Goal: Information Seeking & Learning: Learn about a topic

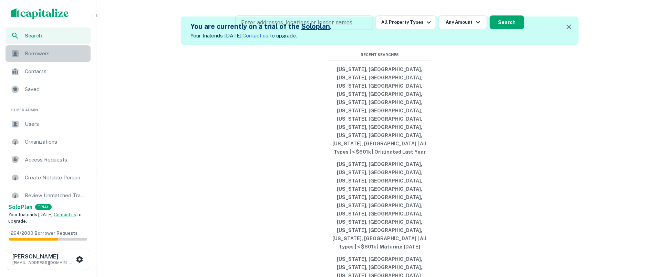
click at [46, 50] on span "Borrowers" at bounding box center [56, 54] width 62 height 8
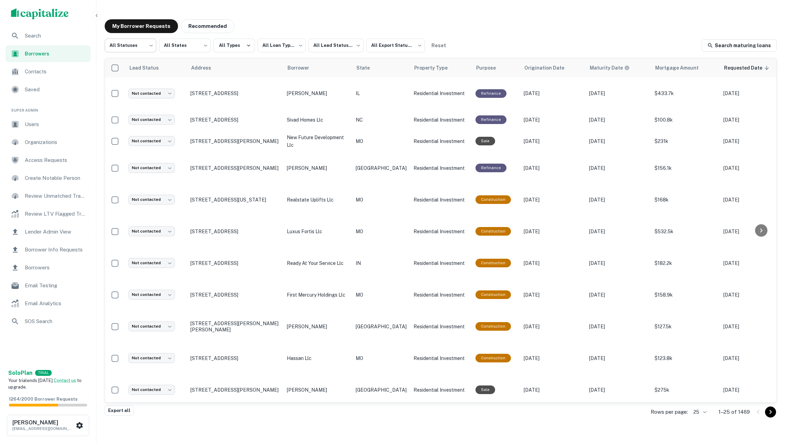
click at [136, 50] on body "**********" at bounding box center [392, 221] width 785 height 443
click at [132, 90] on li "Fulfilled" at bounding box center [131, 88] width 52 height 12
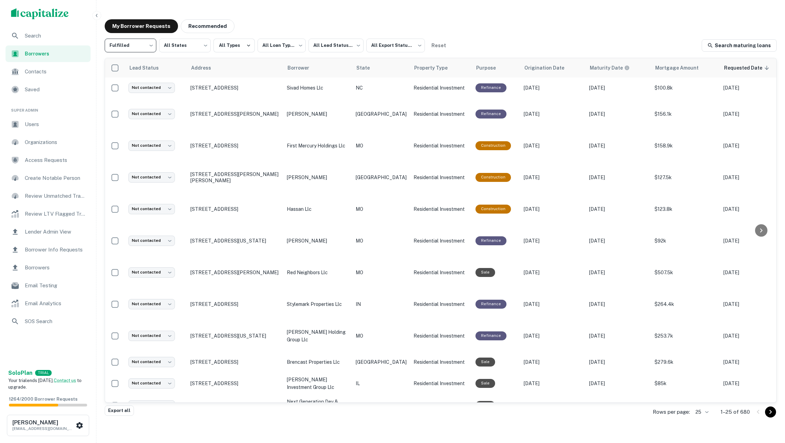
click at [139, 47] on body "**********" at bounding box center [392, 221] width 785 height 443
click at [139, 79] on li "Processing" at bounding box center [131, 76] width 52 height 12
type input "**********"
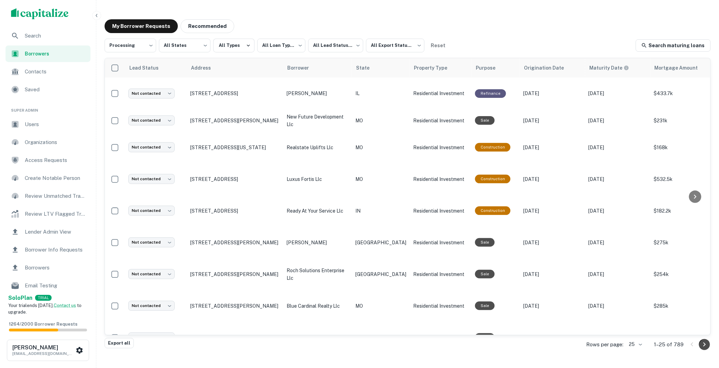
click at [662, 277] on icon "Go to next page" at bounding box center [705, 344] width 8 height 8
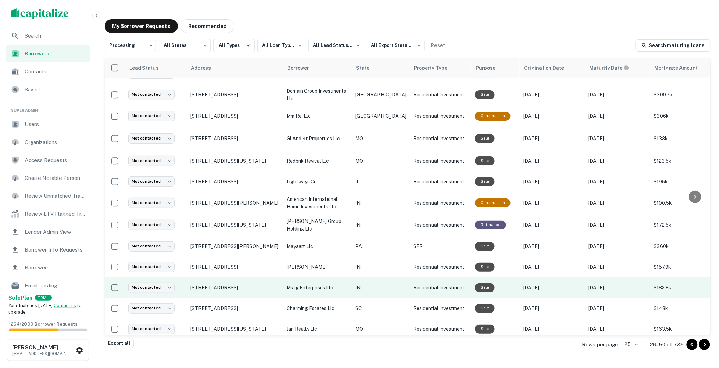
scroll to position [304, 0]
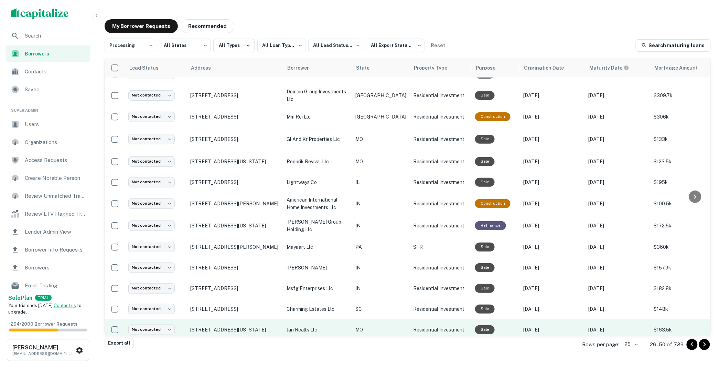
click at [335, 277] on p "jan realty llc" at bounding box center [318, 330] width 62 height 8
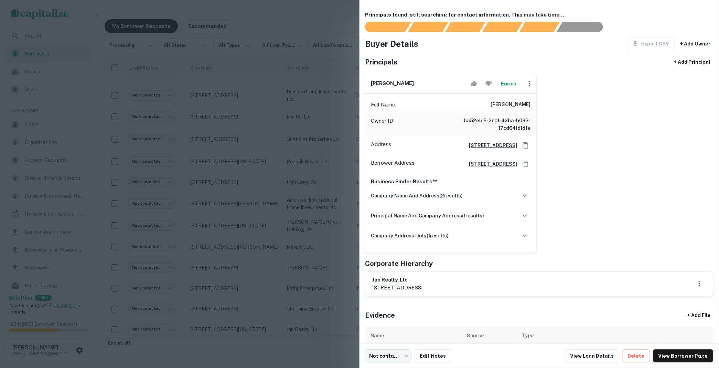
click at [506, 88] on button "Enrich" at bounding box center [509, 84] width 22 height 14
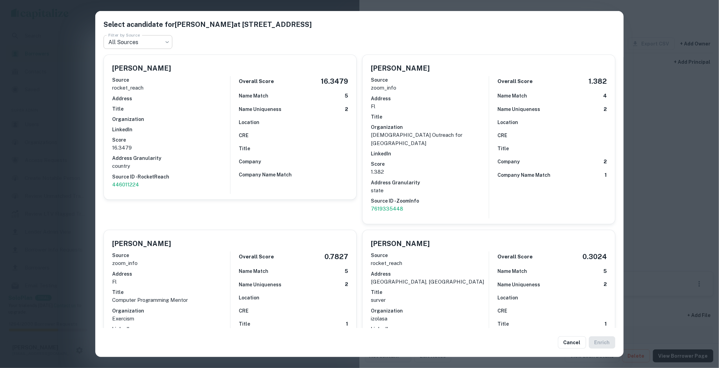
click at [158, 43] on body "**********" at bounding box center [359, 184] width 719 height 368
click at [662, 224] on div at bounding box center [359, 184] width 719 height 368
click at [662, 224] on div "Select a candidate for Andrew Berson at 3749 maple bay ln Filter by Source All …" at bounding box center [359, 184] width 719 height 368
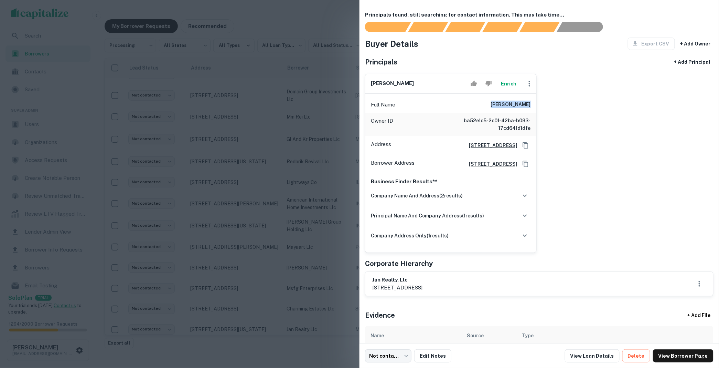
drag, startPoint x: 503, startPoint y: 107, endPoint x: 537, endPoint y: 107, distance: 34.1
click at [537, 107] on div "andrew berson Enrich Full Name andrew berson Owner ID ba52e1c5-2c01-42ba-b093-1…" at bounding box center [537, 160] width 354 height 184
copy h6 "andrew berson"
click at [662, 277] on link "View Borrower Page" at bounding box center [683, 355] width 61 height 13
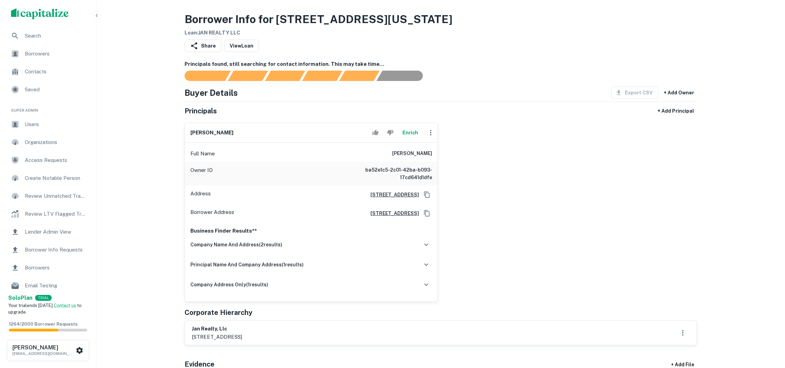
click at [406, 136] on button "Enrich" at bounding box center [410, 133] width 22 height 14
click at [427, 137] on icon "button" at bounding box center [430, 132] width 8 height 8
click at [434, 367] on li "Edit" at bounding box center [392, 372] width 785 height 8
select select "**"
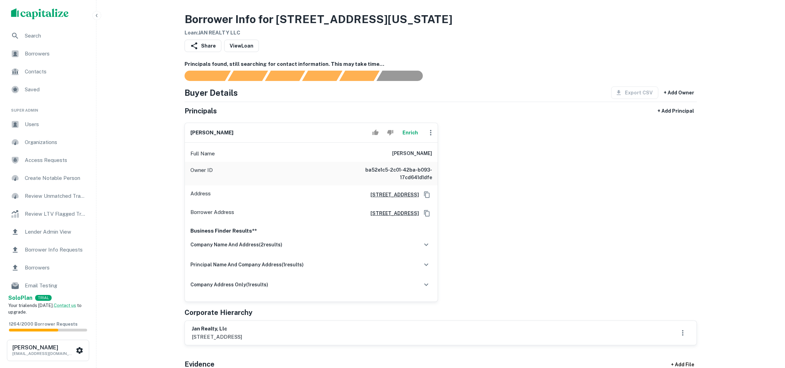
select select "**"
paste input "**********"
type input "**********"
paste input "**********"
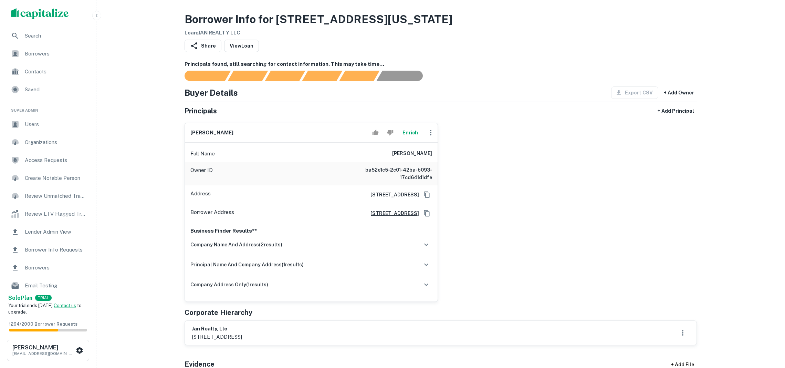
type input "**********"
paste input "**********"
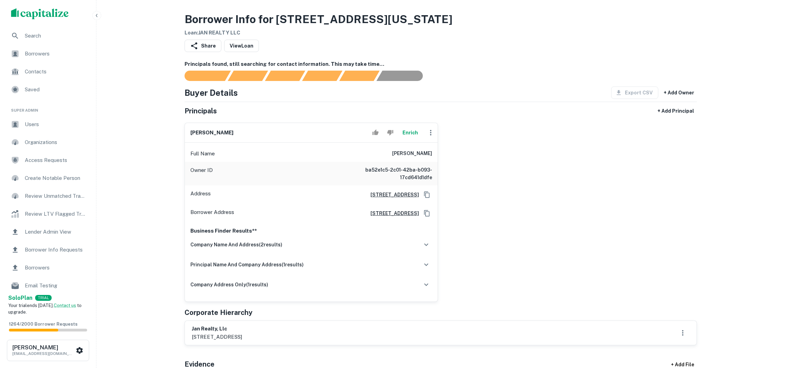
type input "**********"
paste input "**********"
type input "**********"
paste input "**********"
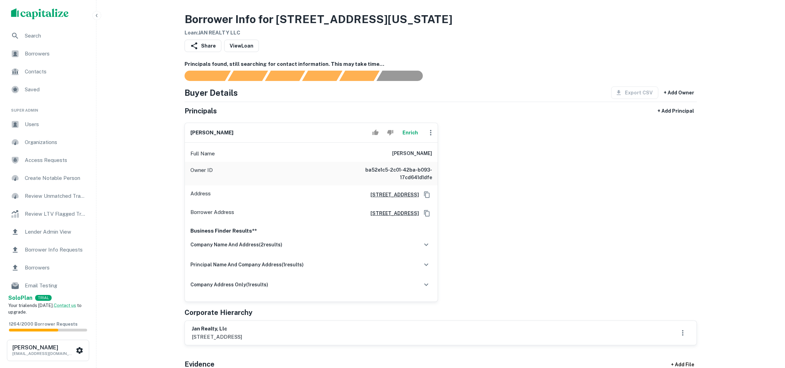
type input "**********"
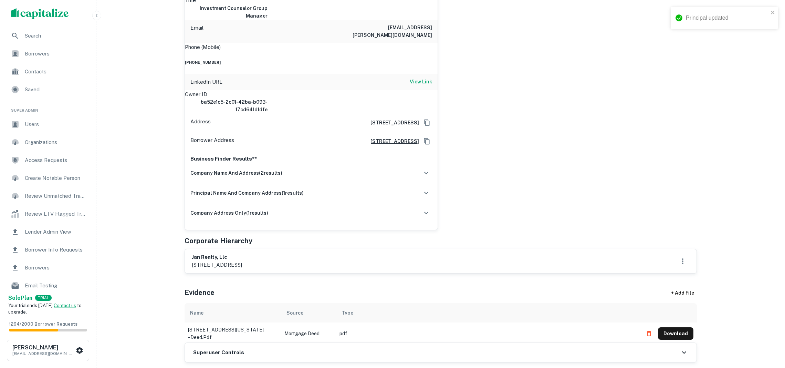
scroll to position [258, 0]
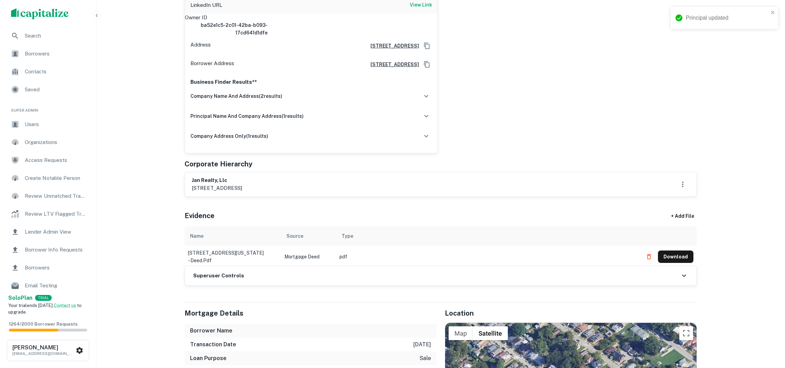
click at [342, 275] on div "Superuser Controls" at bounding box center [440, 275] width 511 height 19
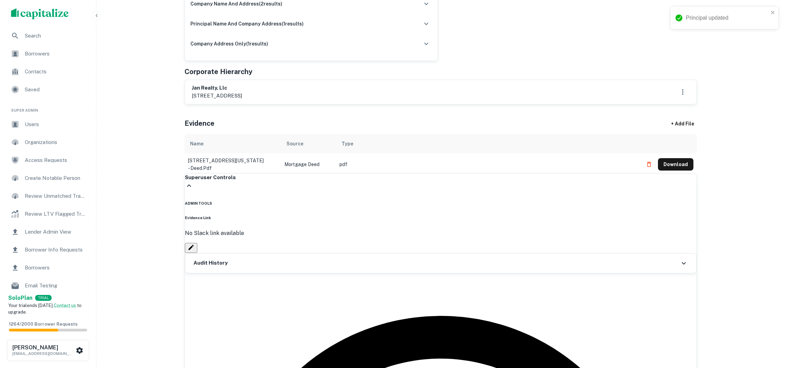
scroll to position [419, 0]
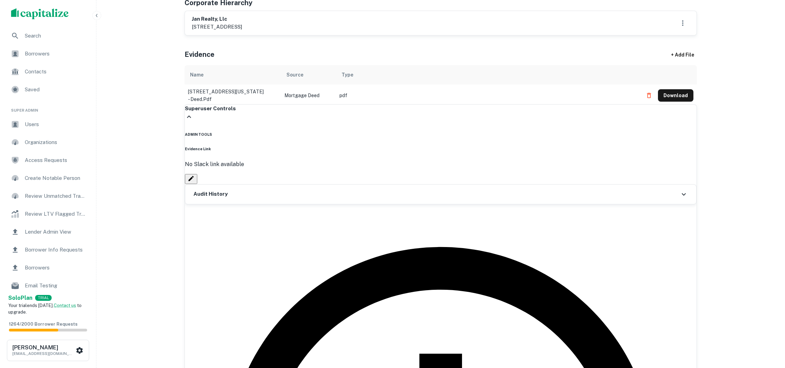
click at [261, 15] on li "Mark as Fulfilled" at bounding box center [392, 11] width 785 height 8
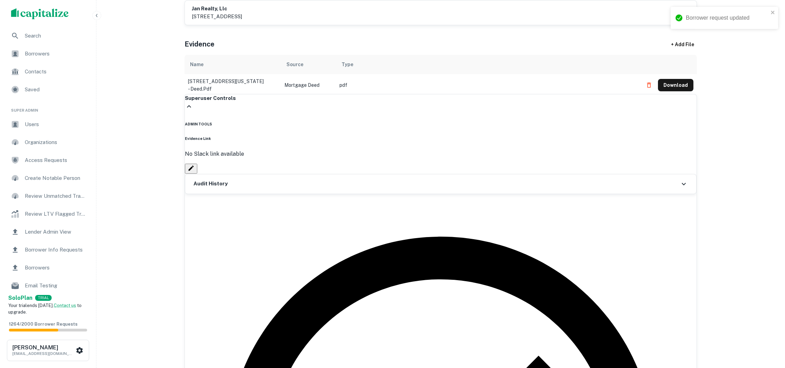
click at [58, 54] on span "Borrowers" at bounding box center [56, 54] width 62 height 8
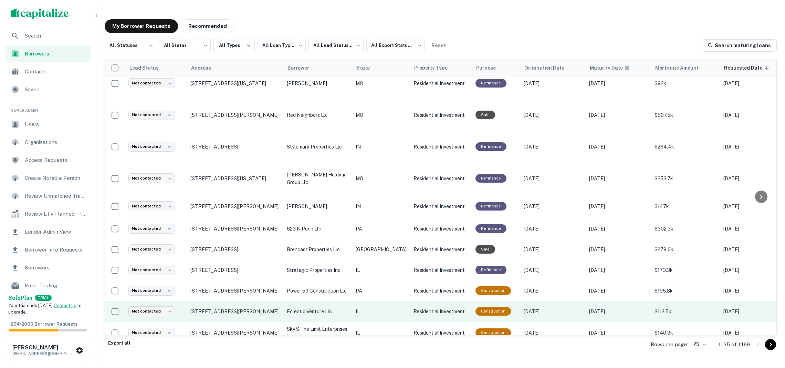
scroll to position [433, 0]
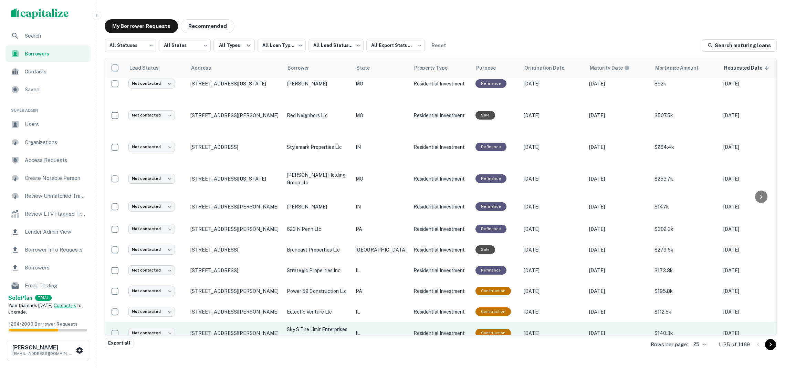
click at [589, 329] on p "[DATE]" at bounding box center [618, 333] width 59 height 8
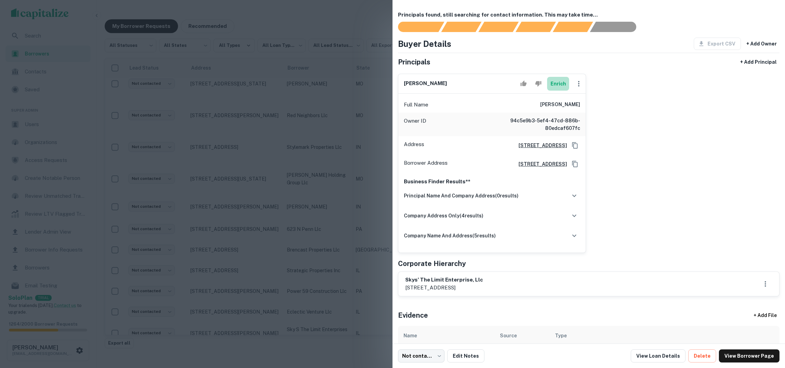
click at [554, 82] on button "Enrich" at bounding box center [558, 84] width 22 height 14
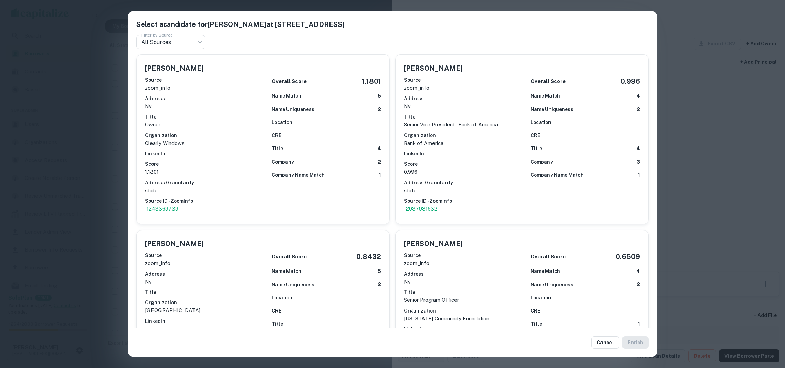
click at [715, 163] on div "Select a candidate for Vincent Flowers at 7417 beguiling court Filter by Source…" at bounding box center [392, 184] width 785 height 368
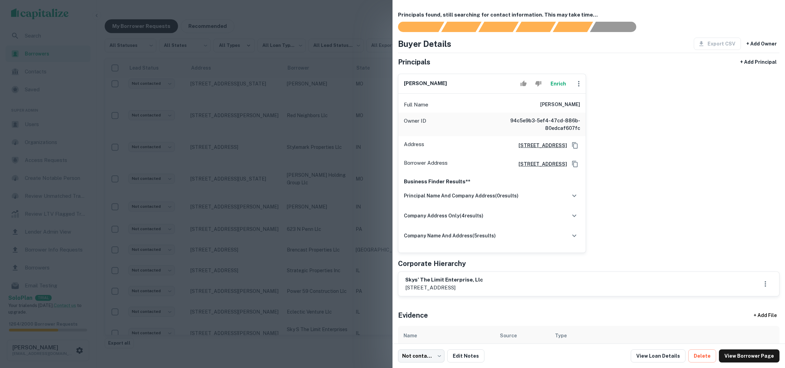
drag, startPoint x: 539, startPoint y: 105, endPoint x: 590, endPoint y: 106, distance: 50.9
click at [590, 106] on div "vincent flowers Enrich Full Name vincent flowers Owner ID 94c5e9b3-5ef4-47cd-88…" at bounding box center [585, 160] width 387 height 184
copy h6 "vincent flowers"
click at [450, 223] on div "company address only ( 4 results)" at bounding box center [492, 215] width 176 height 14
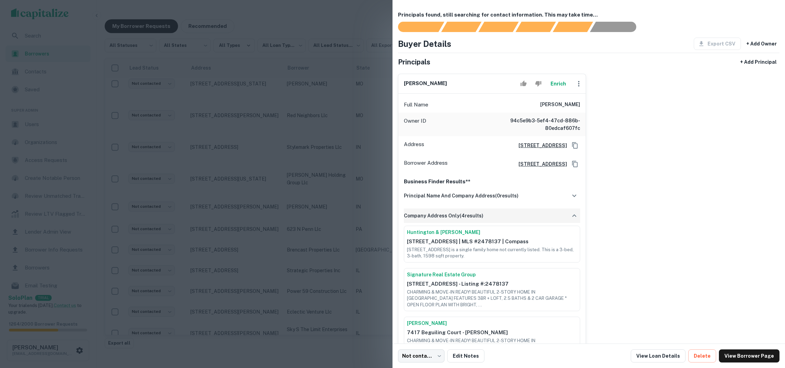
click at [450, 223] on div "company address only ( 4 results)" at bounding box center [492, 215] width 176 height 14
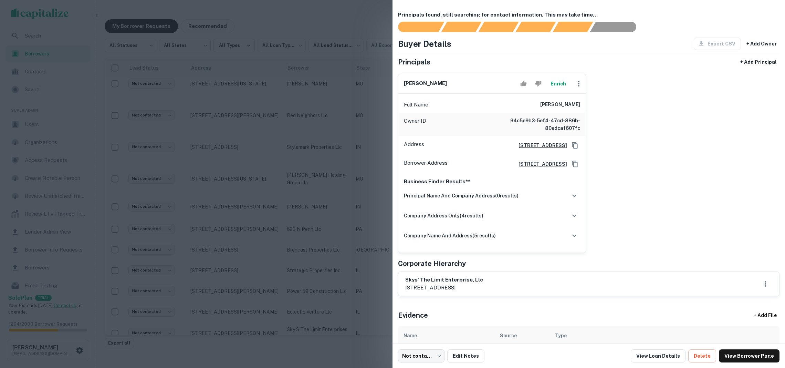
click at [342, 223] on div at bounding box center [392, 184] width 785 height 368
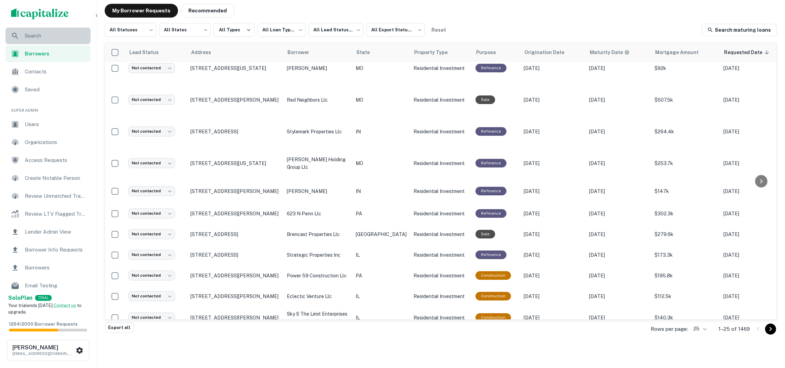
click at [58, 36] on span "Search" at bounding box center [56, 36] width 62 height 8
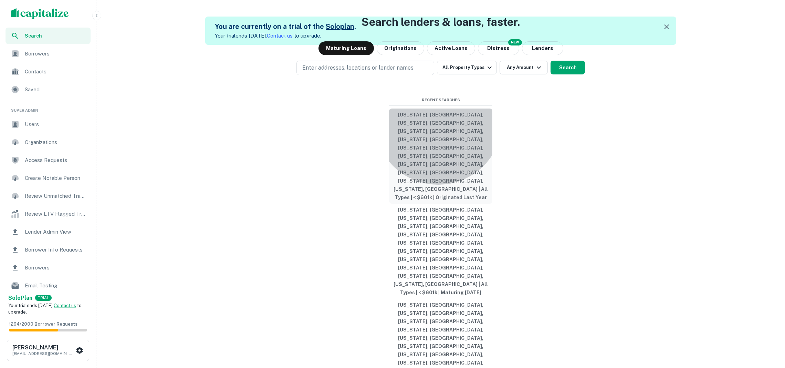
click at [438, 194] on button "[US_STATE], [GEOGRAPHIC_DATA], [US_STATE], [GEOGRAPHIC_DATA], [US_STATE], [GEOG…" at bounding box center [440, 155] width 103 height 95
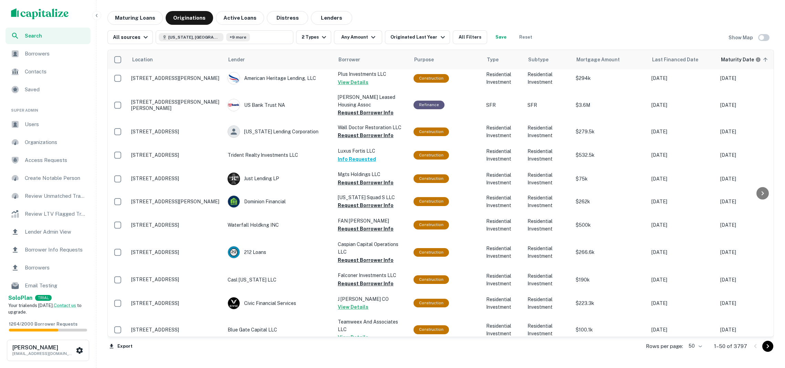
scroll to position [955, 0]
click at [769, 347] on icon "Go to next page" at bounding box center [767, 346] width 8 height 8
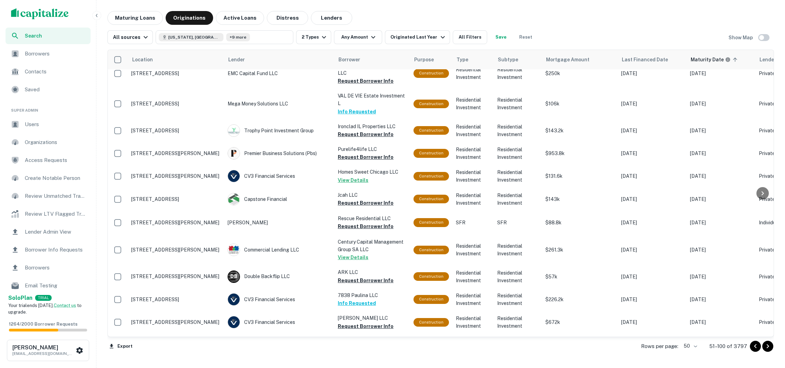
click at [768, 348] on icon "Go to next page" at bounding box center [767, 346] width 8 height 8
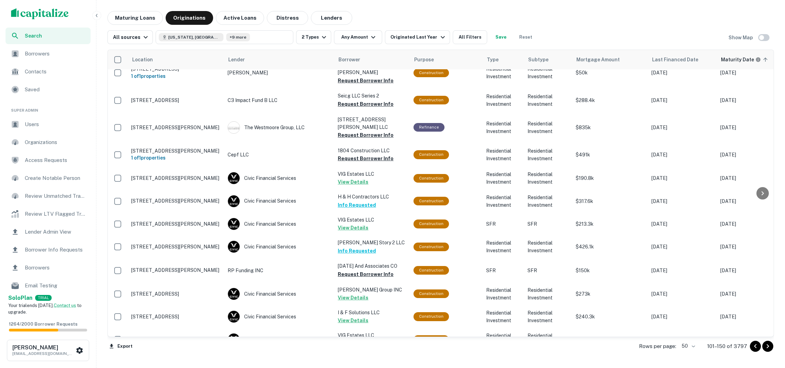
scroll to position [911, 0]
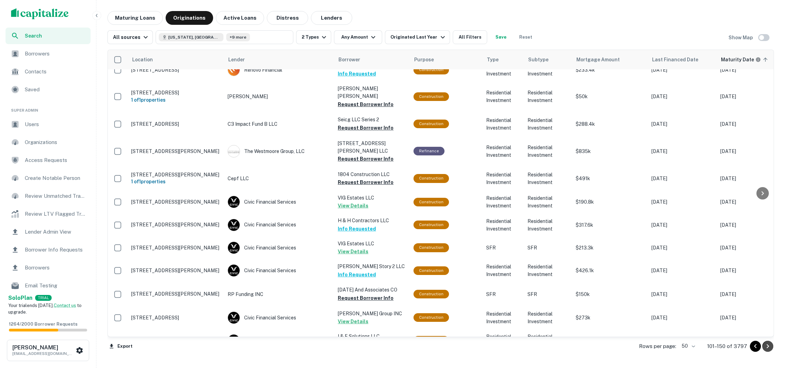
click at [770, 349] on icon "Go to next page" at bounding box center [767, 346] width 8 height 8
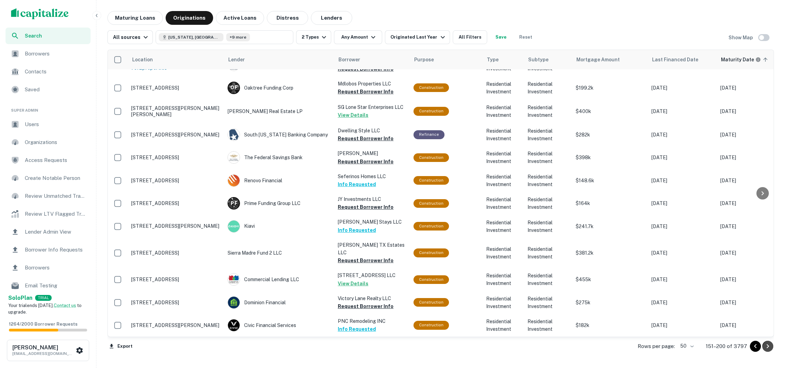
click at [770, 349] on icon "Go to next page" at bounding box center [767, 346] width 8 height 8
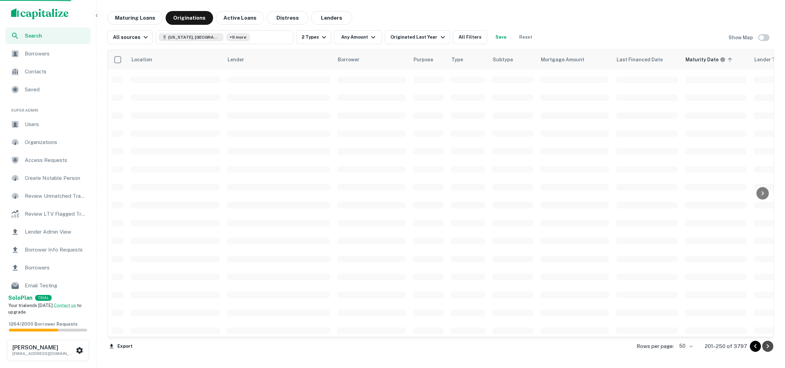
click at [770, 349] on icon "Go to next page" at bounding box center [767, 346] width 8 height 8
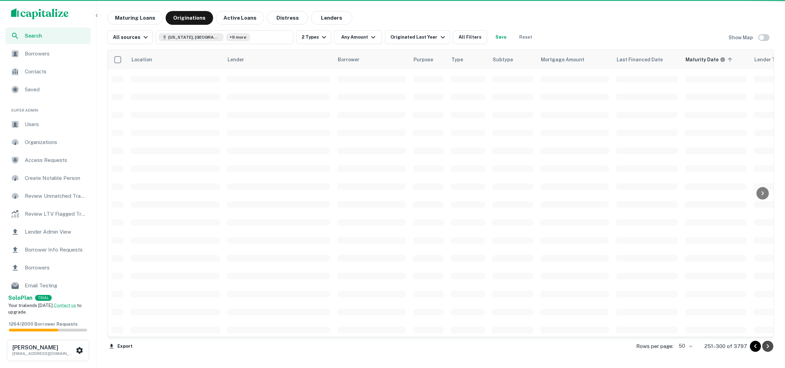
click at [770, 349] on icon "Go to next page" at bounding box center [767, 346] width 8 height 8
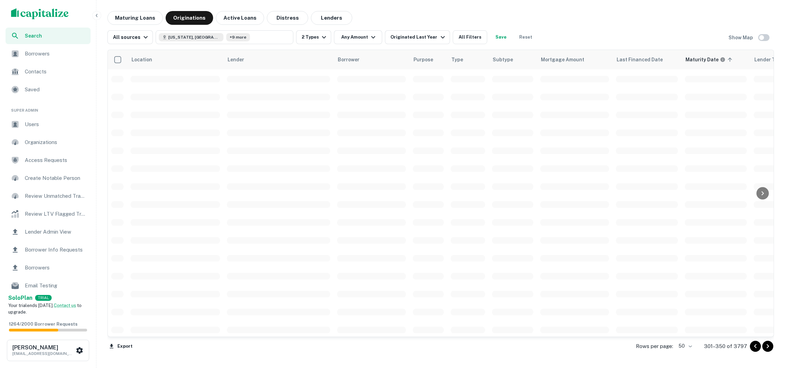
click at [770, 349] on icon "Go to next page" at bounding box center [767, 346] width 8 height 8
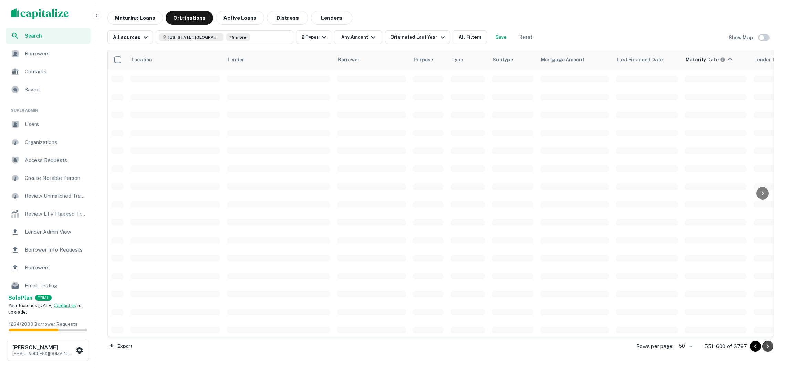
click at [770, 349] on icon "Go to next page" at bounding box center [767, 346] width 8 height 8
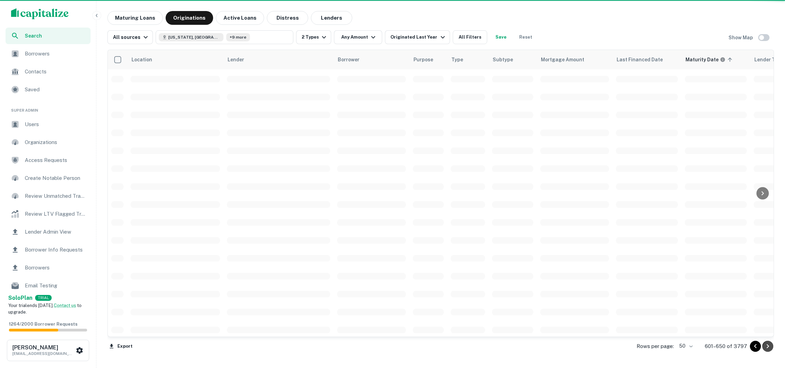
click at [770, 349] on icon "Go to next page" at bounding box center [767, 346] width 8 height 8
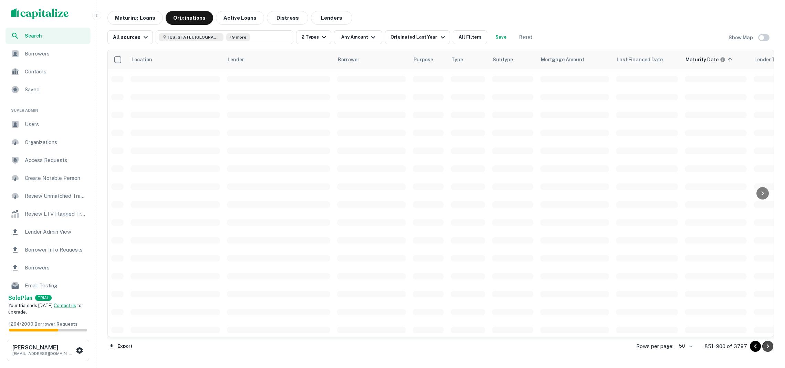
click at [770, 349] on icon "Go to next page" at bounding box center [767, 346] width 8 height 8
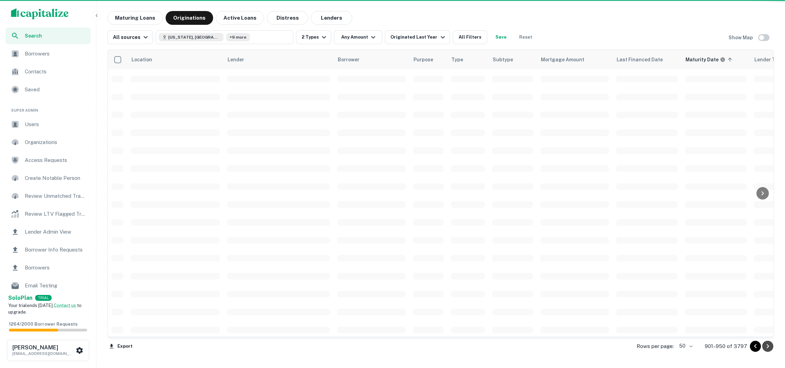
click at [770, 349] on icon "Go to next page" at bounding box center [767, 346] width 8 height 8
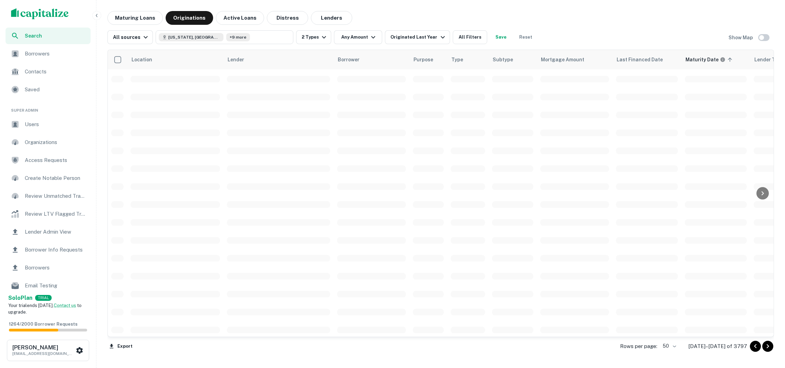
click at [770, 349] on icon "Go to next page" at bounding box center [767, 346] width 8 height 8
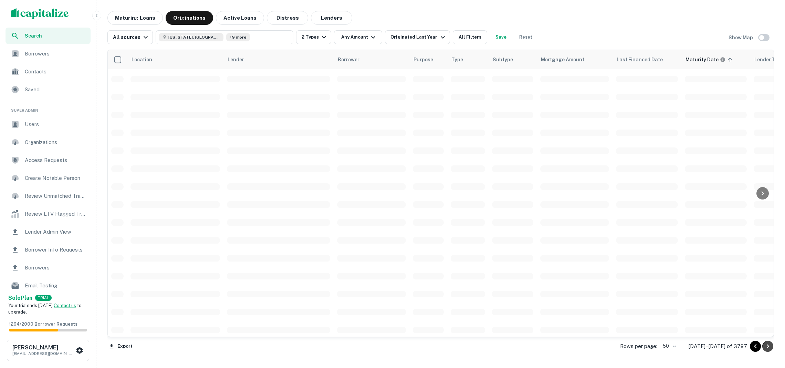
click at [770, 349] on icon "Go to next page" at bounding box center [767, 346] width 8 height 8
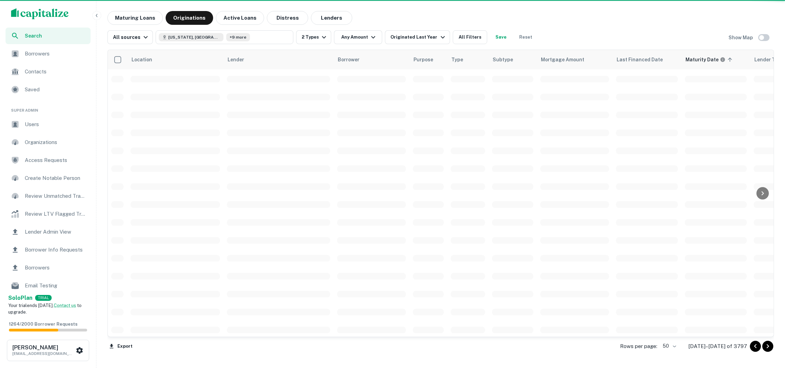
click at [770, 349] on icon "Go to next page" at bounding box center [767, 346] width 8 height 8
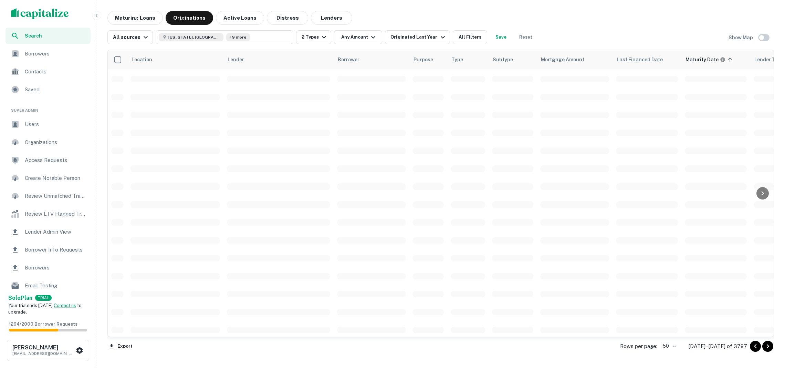
click at [770, 349] on icon "Go to next page" at bounding box center [767, 346] width 8 height 8
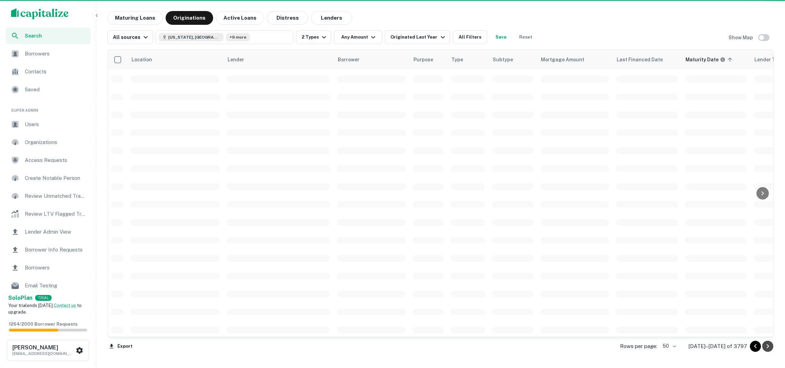
click at [770, 349] on icon "Go to next page" at bounding box center [767, 346] width 8 height 8
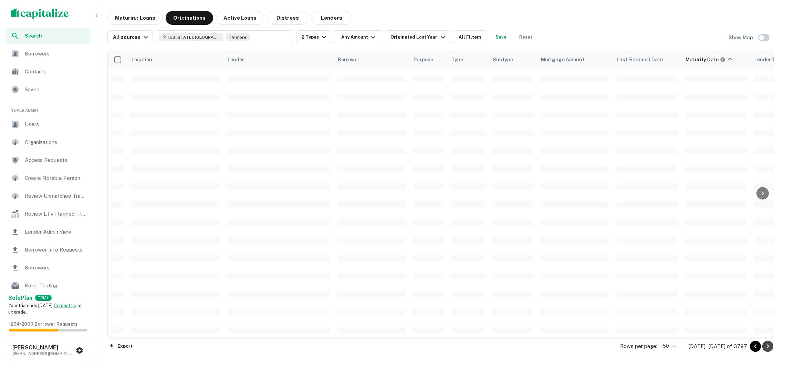
click at [770, 349] on icon "Go to next page" at bounding box center [767, 346] width 8 height 8
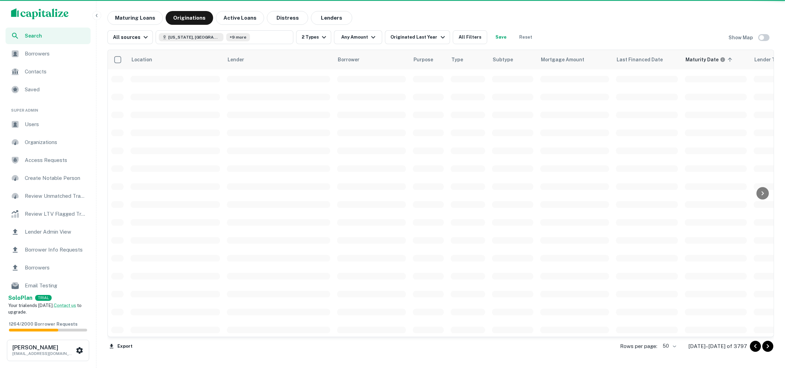
click at [770, 349] on icon "Go to next page" at bounding box center [767, 346] width 8 height 8
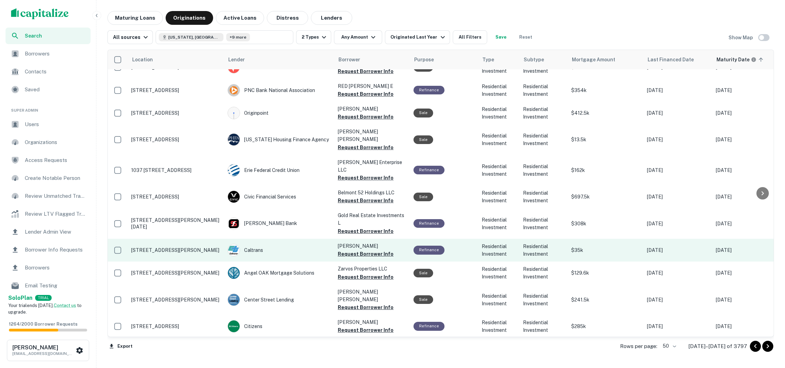
scroll to position [883, 0]
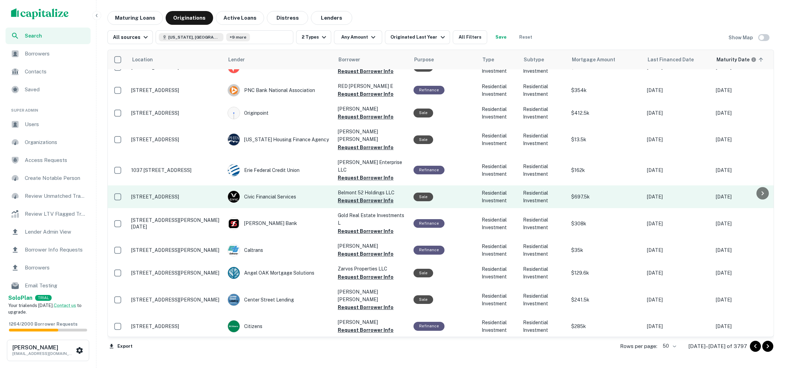
click at [358, 196] on button "Request Borrower Info" at bounding box center [366, 200] width 56 height 8
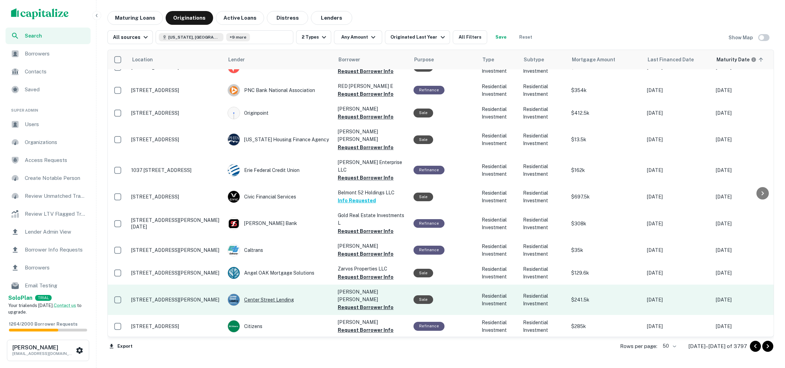
click at [286, 293] on div "Center Street Lending" at bounding box center [279, 299] width 103 height 12
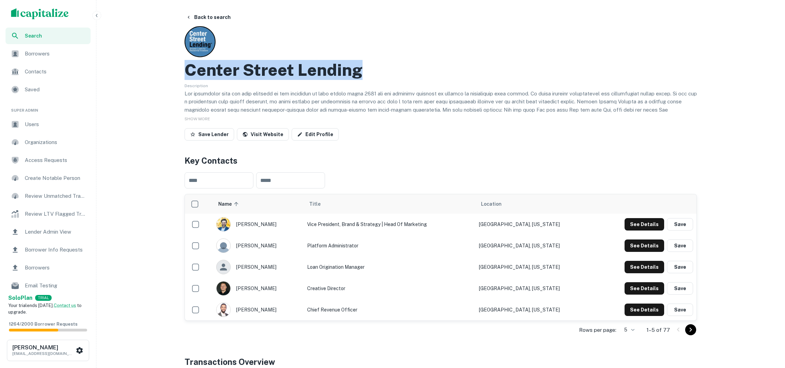
drag, startPoint x: 374, startPoint y: 71, endPoint x: 187, endPoint y: 71, distance: 187.9
click at [187, 71] on div "Center Street Lending" at bounding box center [440, 70] width 512 height 20
copy h2 "Center Street Lending"
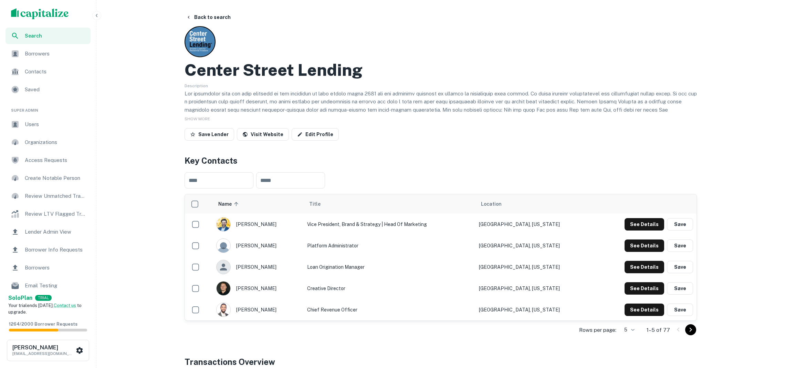
click at [350, 85] on div "Description" at bounding box center [440, 97] width 512 height 32
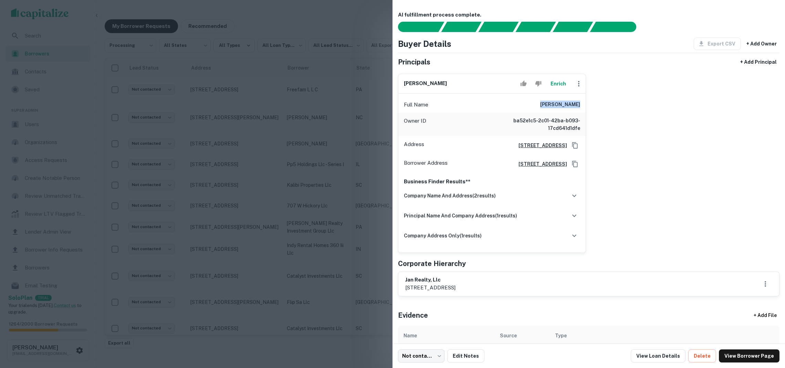
scroll to position [304, 0]
click at [556, 82] on button "Enrich" at bounding box center [558, 84] width 22 height 14
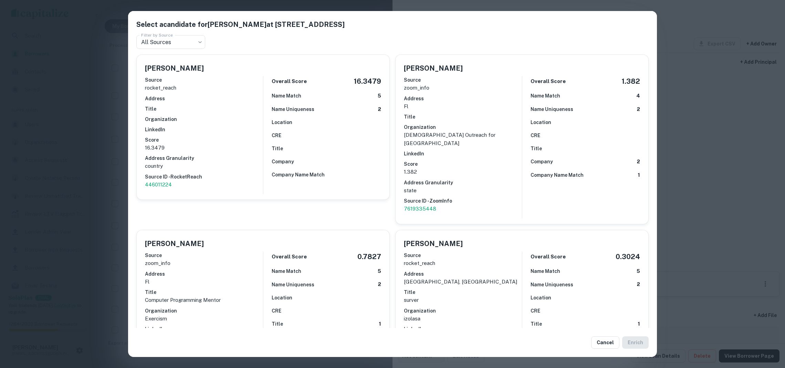
click at [687, 120] on div "Select a candidate for Andrew Berson at 3749 maple bay ln Filter by Source All …" at bounding box center [392, 184] width 785 height 368
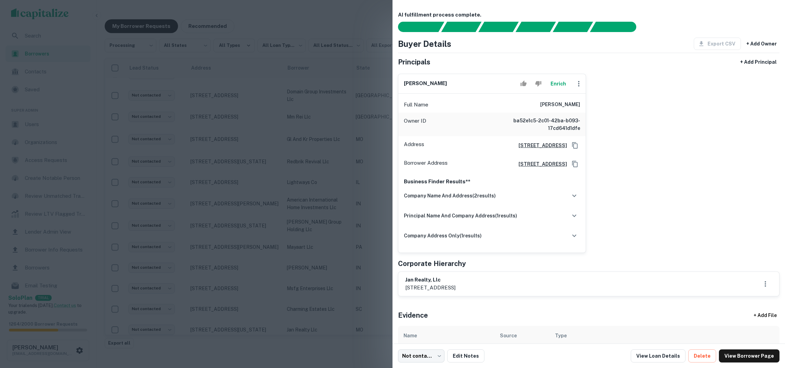
click at [637, 98] on div "andrew berson Enrich Full Name andrew berson Owner ID ba52e1c5-2c01-42ba-b093-1…" at bounding box center [585, 160] width 387 height 184
click at [303, 131] on div at bounding box center [392, 184] width 785 height 368
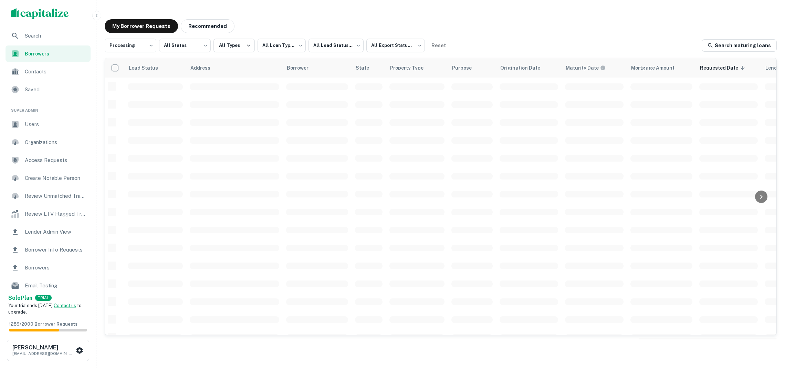
scroll to position [190, 0]
click at [131, 43] on body "**********" at bounding box center [392, 184] width 785 height 368
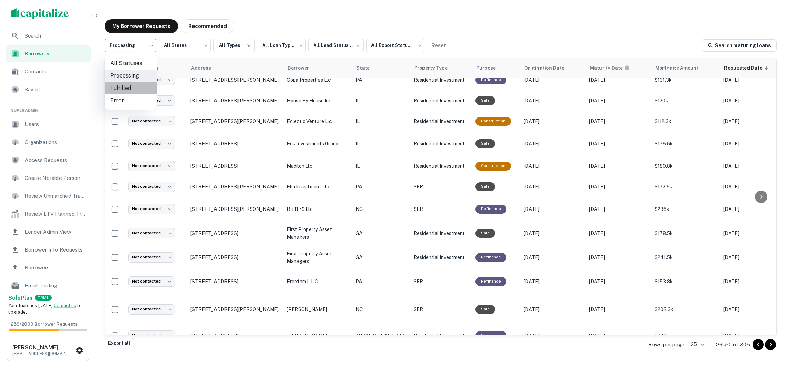
click at [134, 87] on li "Fulfilled" at bounding box center [131, 88] width 52 height 12
type input "*********"
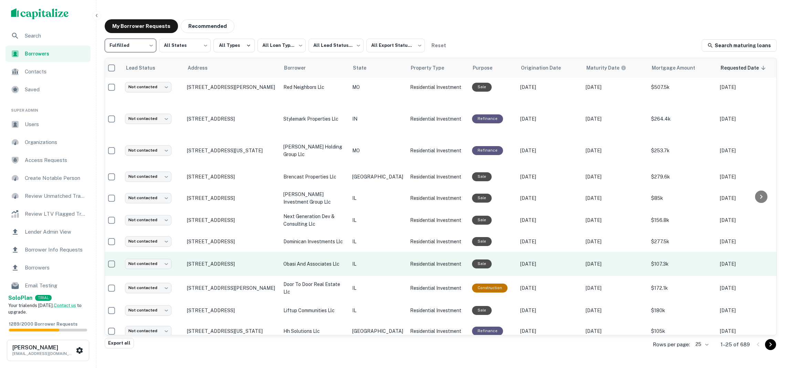
scroll to position [356, 3]
click at [409, 262] on td "Residential Investment" at bounding box center [437, 264] width 62 height 24
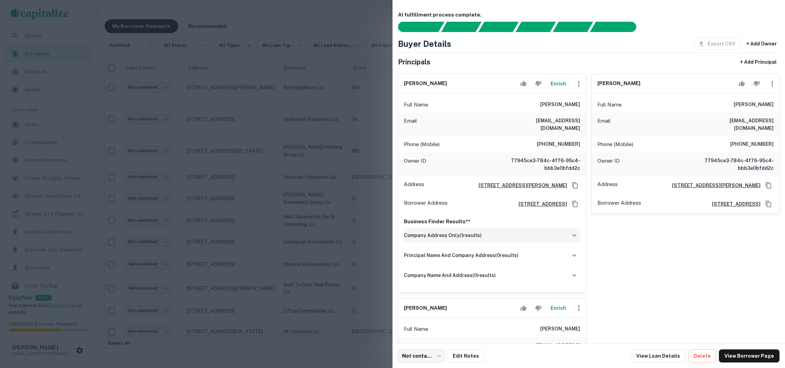
click at [442, 242] on div "company address only ( 1 results)" at bounding box center [492, 235] width 176 height 14
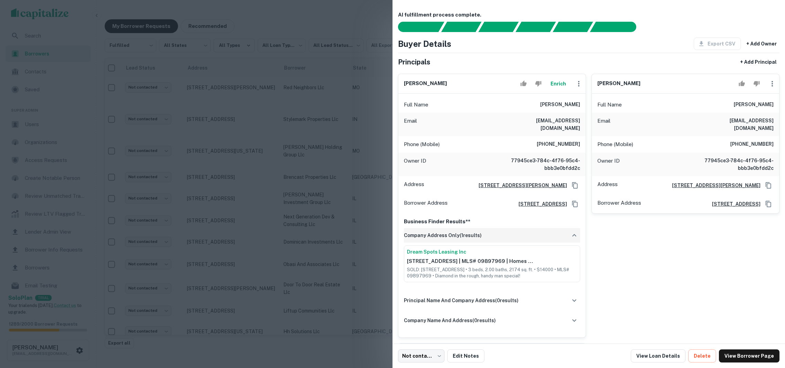
click at [442, 242] on div "company address only ( 1 results)" at bounding box center [492, 235] width 176 height 14
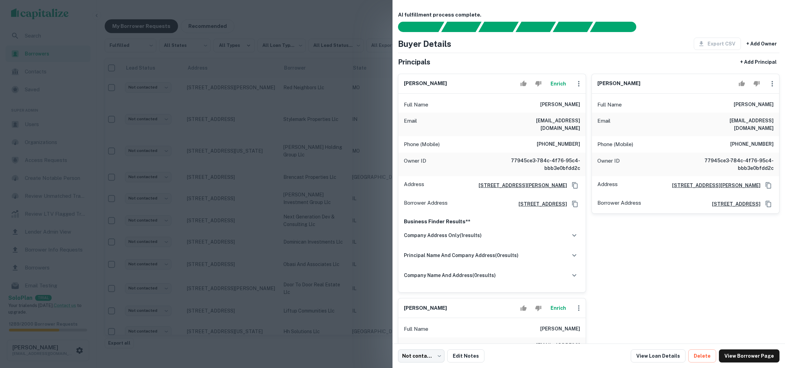
click at [350, 219] on div at bounding box center [392, 184] width 785 height 368
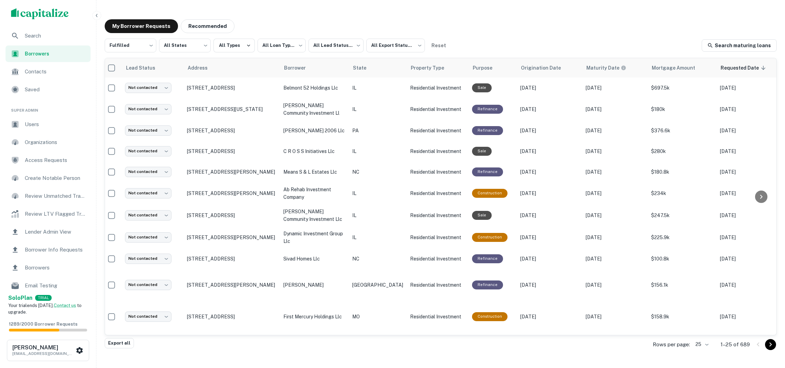
scroll to position [0, 3]
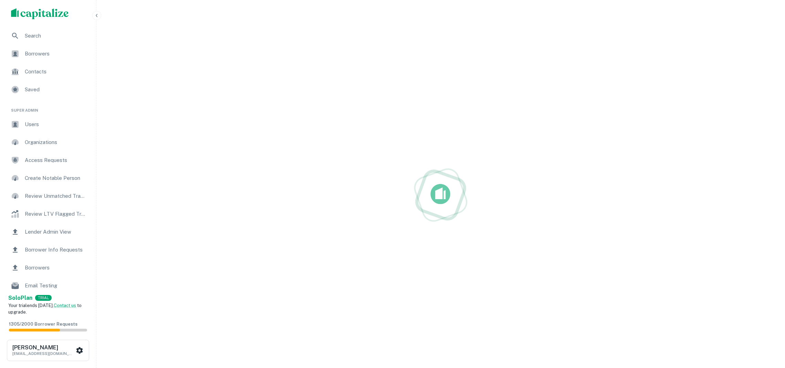
click at [50, 55] on span "Borrowers" at bounding box center [56, 54] width 62 height 8
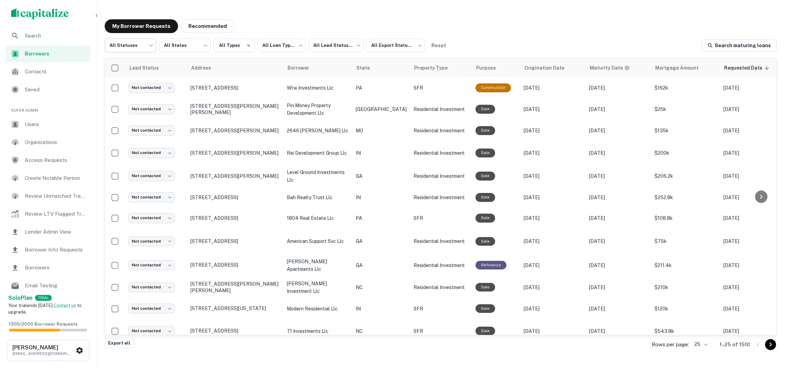
click at [140, 49] on body "**********" at bounding box center [392, 184] width 785 height 368
click at [131, 86] on li "Fulfilled" at bounding box center [131, 88] width 52 height 12
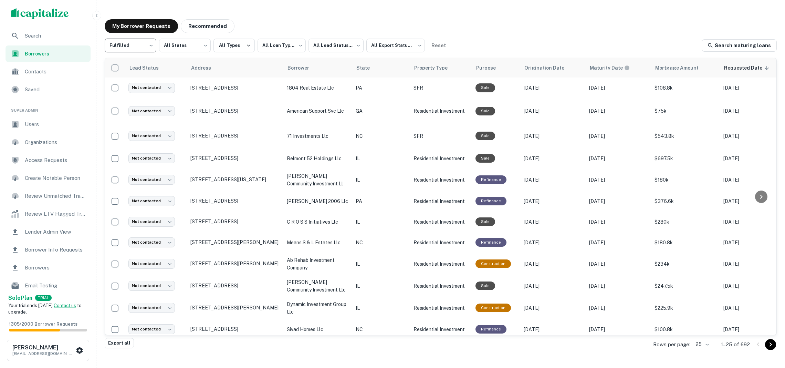
click at [138, 50] on body "**********" at bounding box center [392, 184] width 785 height 368
click at [133, 73] on li "Processing" at bounding box center [131, 76] width 52 height 12
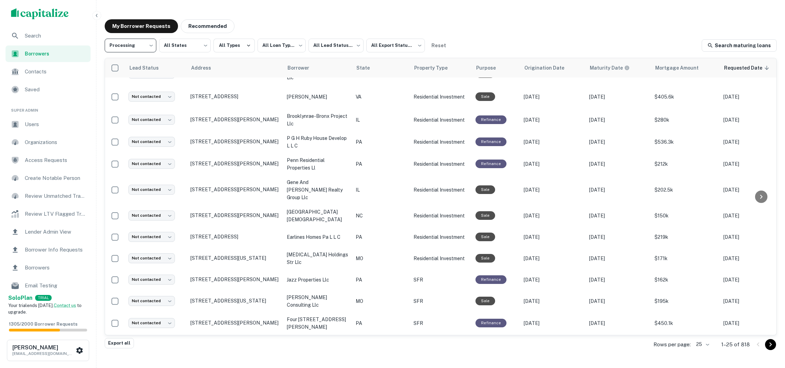
scroll to position [276, 0]
click at [769, 346] on icon "Go to next page" at bounding box center [770, 344] width 2 height 4
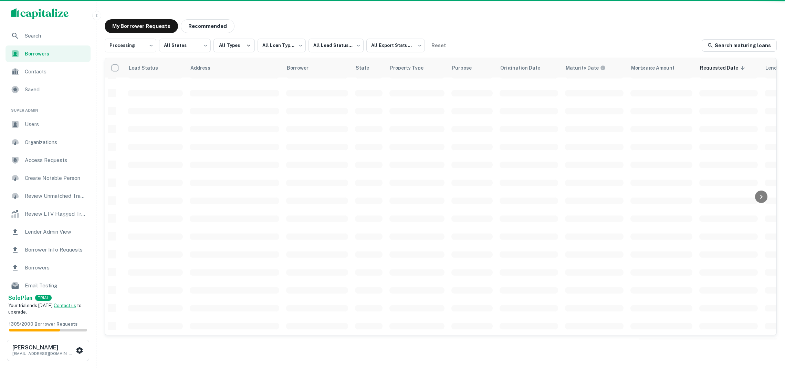
scroll to position [190, 0]
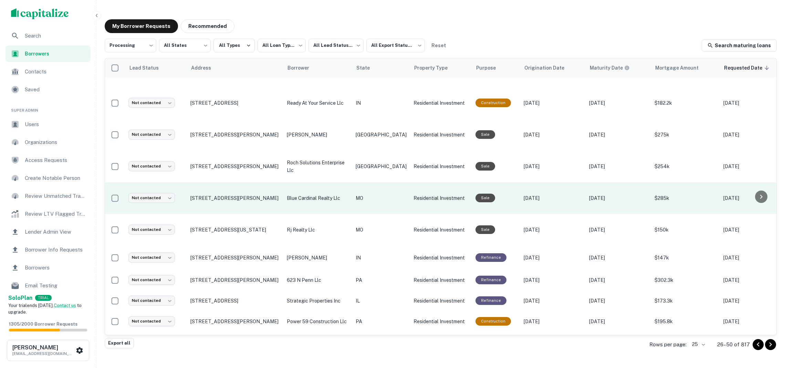
click at [352, 196] on td "MO" at bounding box center [381, 198] width 58 height 32
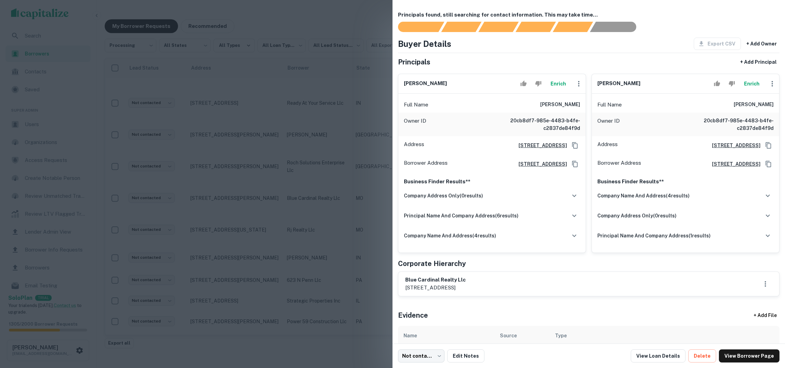
click at [558, 90] on button "Enrich" at bounding box center [558, 84] width 22 height 14
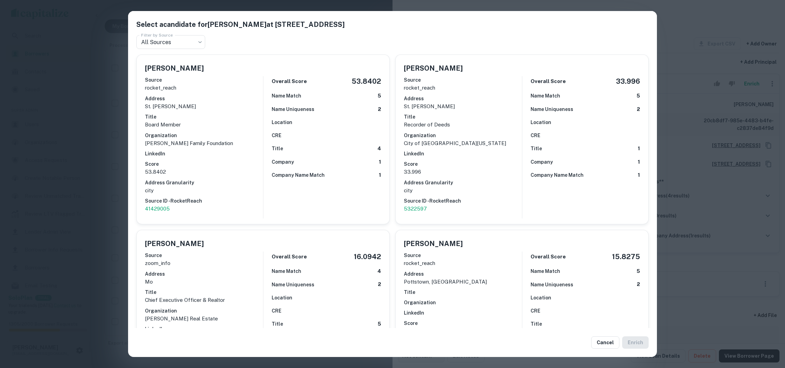
click at [256, 146] on div "Source rocket_reach Address st. [PERSON_NAME] Title Board Member Organization […" at bounding box center [204, 144] width 118 height 142
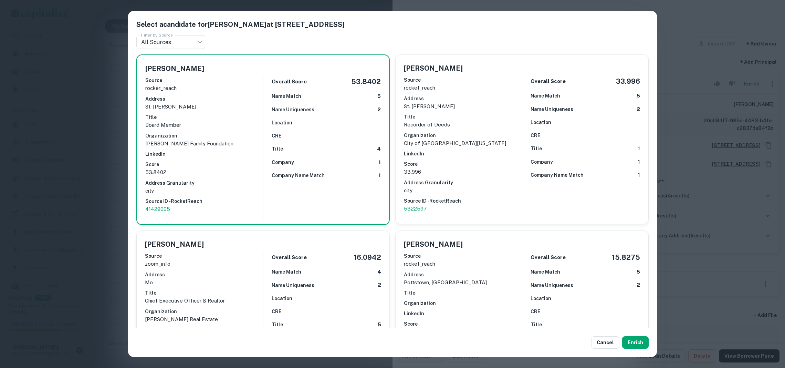
click at [765, 251] on div "Select a candidate for [PERSON_NAME] at [STREET_ADDRESS] Filter by Source All S…" at bounding box center [392, 184] width 785 height 368
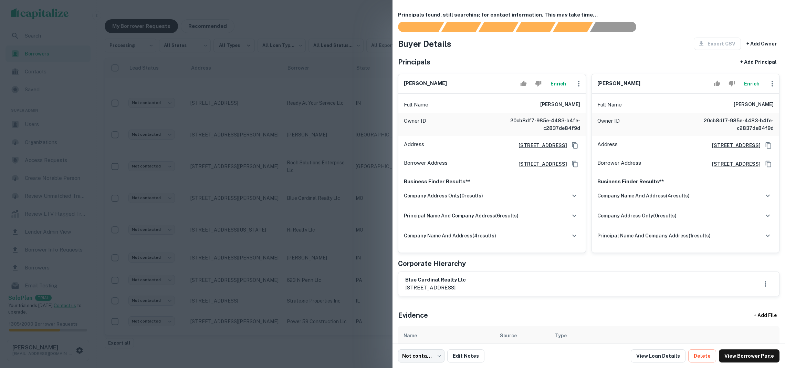
click at [747, 86] on button "Enrich" at bounding box center [751, 84] width 22 height 14
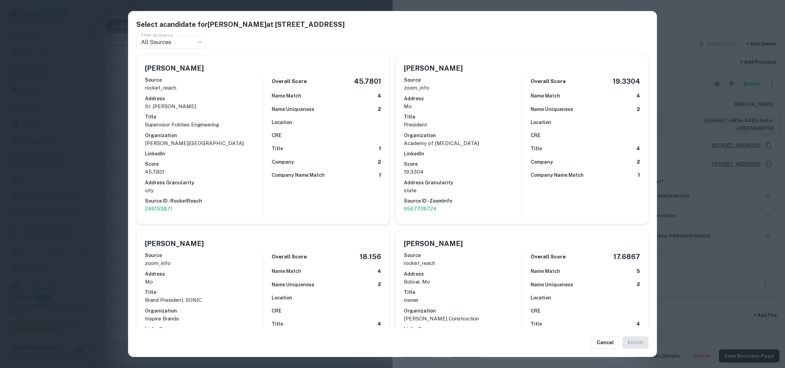
click at [668, 275] on div "Select a candidate for JAMES TAYLOR at 9415 westchester dr. Filter by Source Al…" at bounding box center [392, 184] width 785 height 368
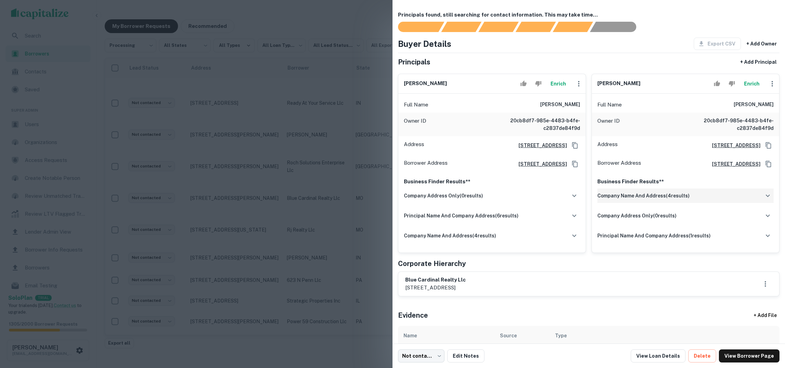
click at [612, 199] on div "company name and address ( 4 results)" at bounding box center [685, 195] width 176 height 14
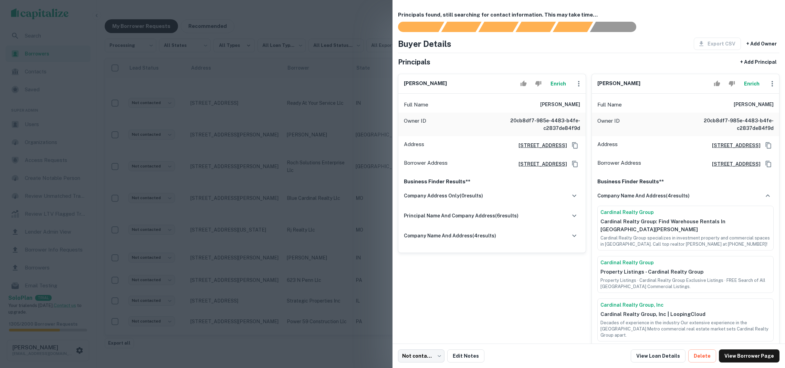
click at [742, 84] on button "Enrich" at bounding box center [751, 84] width 22 height 14
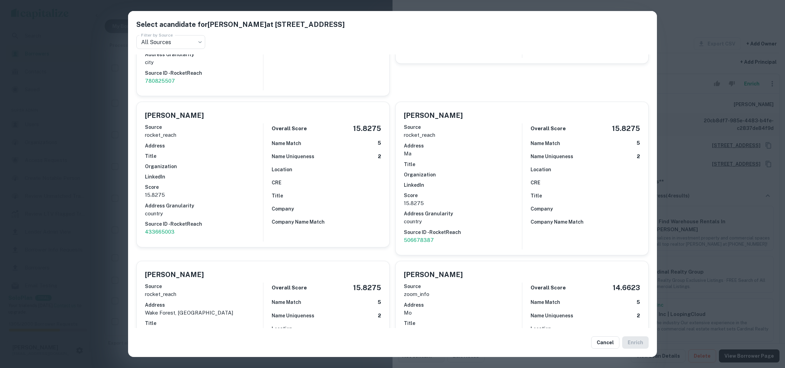
scroll to position [624, 0]
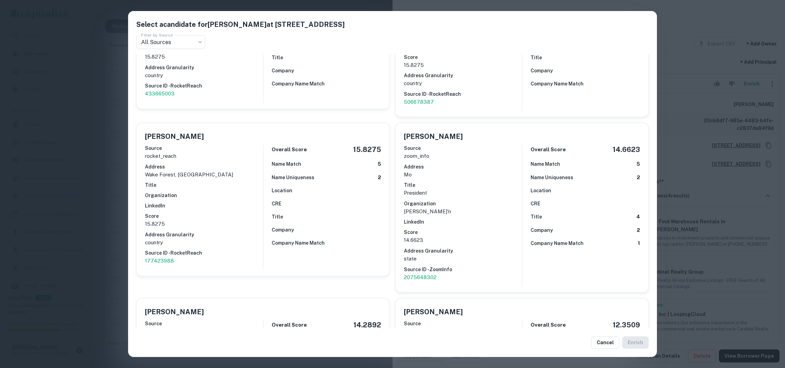
click at [103, 147] on div "Select a candidate for JAMES TAYLOR at 9415 westchester dr. Filter by Source Al…" at bounding box center [392, 184] width 785 height 368
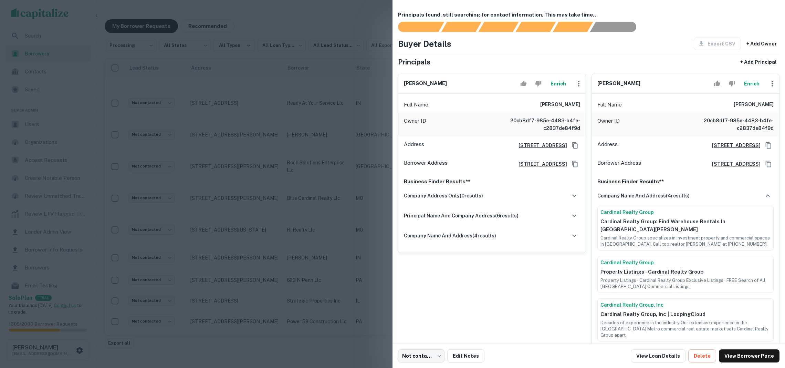
click at [185, 173] on div at bounding box center [392, 184] width 785 height 368
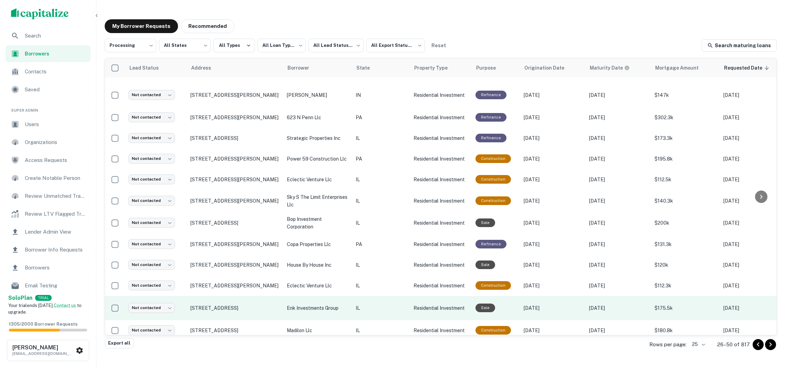
scroll to position [352, 0]
click at [413, 304] on p "Residential Investment" at bounding box center [440, 308] width 55 height 8
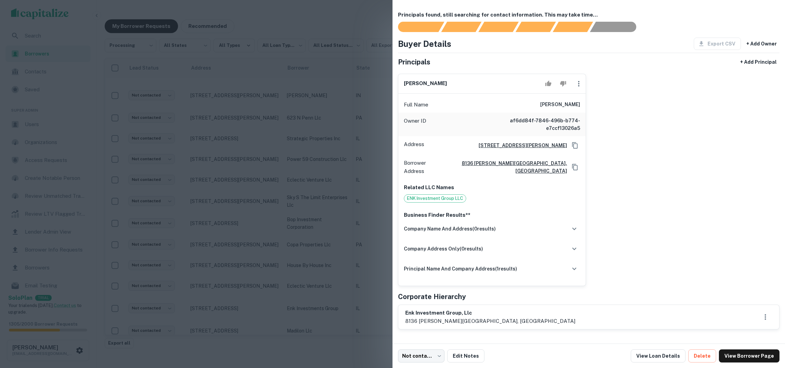
click at [332, 200] on div at bounding box center [392, 184] width 785 height 368
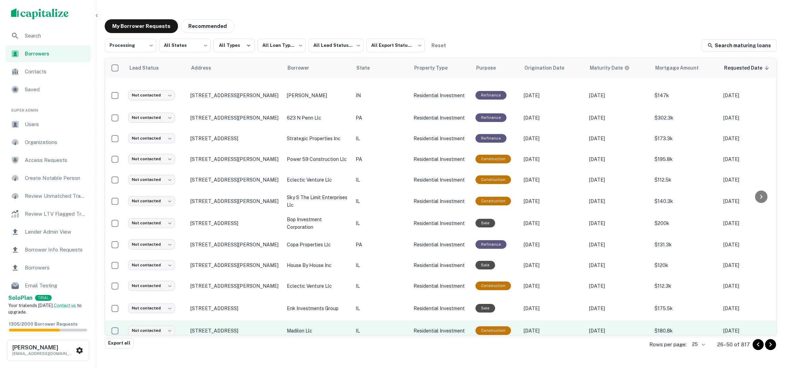
click at [362, 327] on p "IL" at bounding box center [381, 331] width 51 height 8
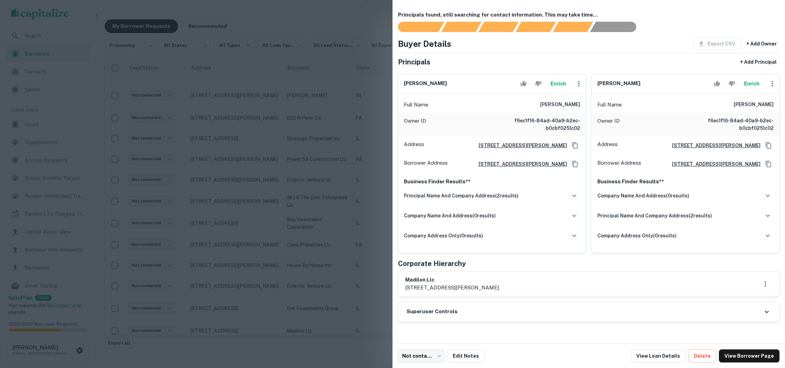
click at [560, 86] on button "Enrich" at bounding box center [558, 84] width 22 height 14
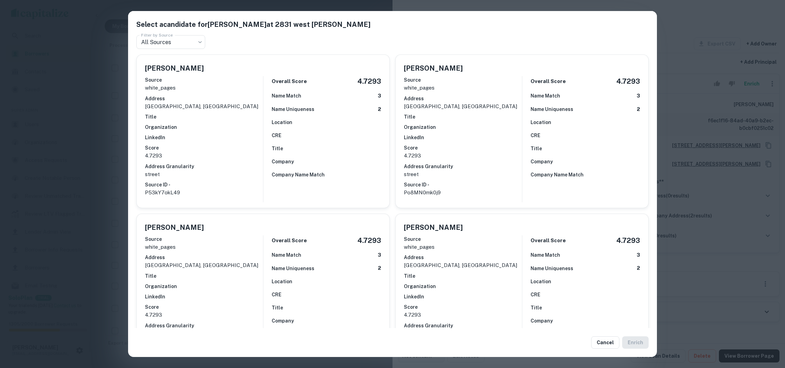
click at [695, 245] on div "Select a candidate for FANNY TERRY at 2831 west wilcox Filter by Source All Sou…" at bounding box center [392, 184] width 785 height 368
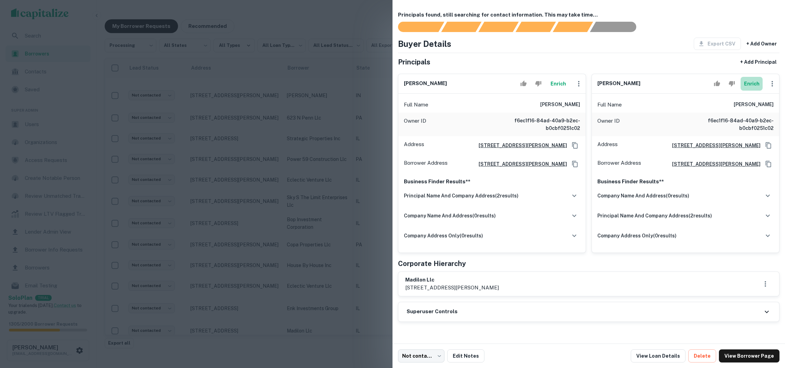
click at [749, 91] on button "Enrich" at bounding box center [751, 84] width 22 height 14
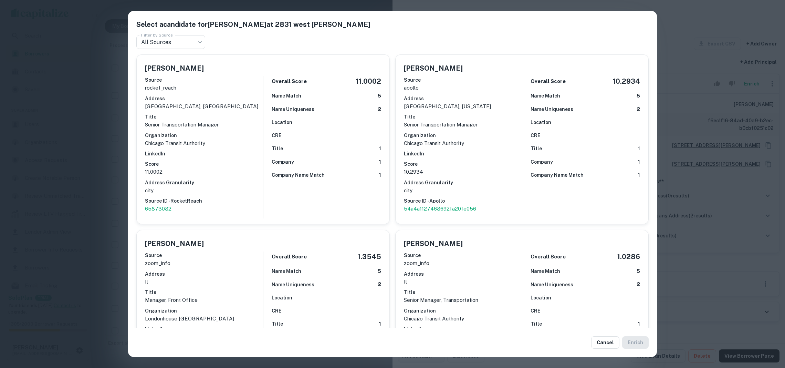
click at [215, 121] on p "Senior Transportation Manager" at bounding box center [204, 124] width 118 height 8
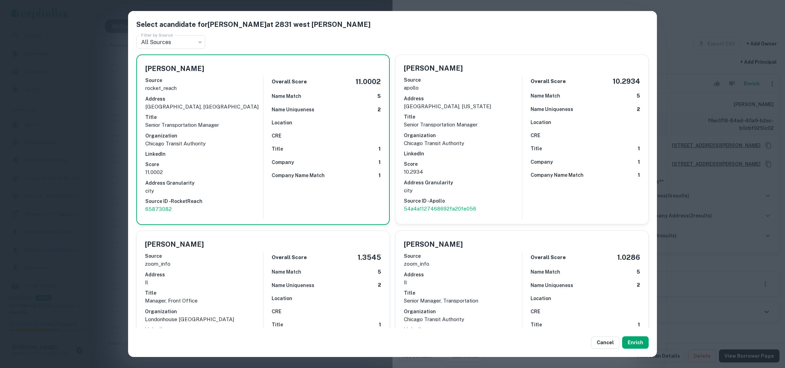
scroll to position [0, 0]
click at [704, 227] on div "Select a candidate for MARCUS TERRY at 2831 west wilcox Filter by Source All So…" at bounding box center [392, 184] width 785 height 368
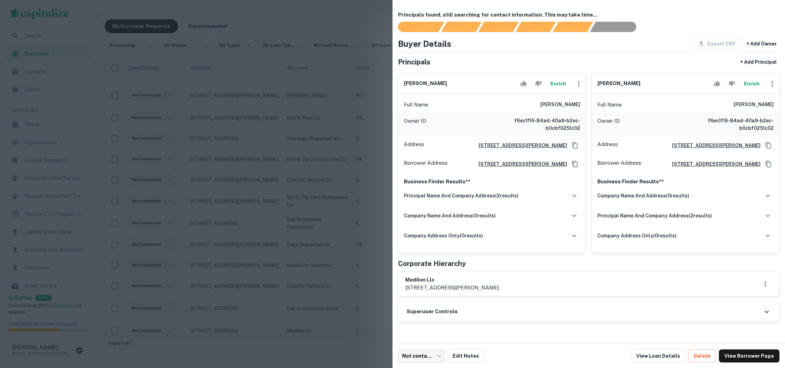
click at [343, 189] on div at bounding box center [392, 184] width 785 height 368
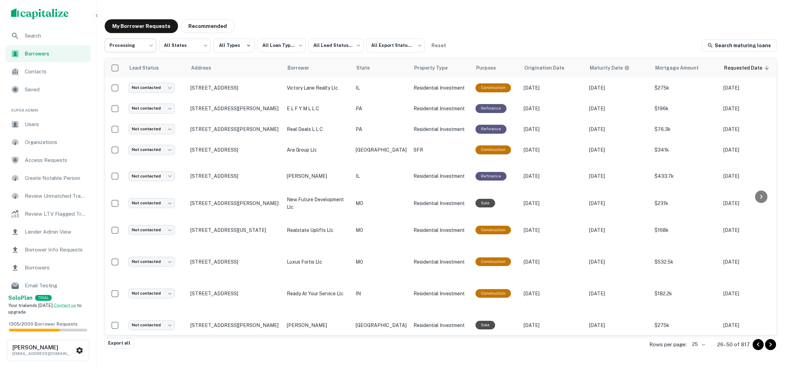
click at [147, 43] on body "**********" at bounding box center [392, 184] width 785 height 368
click at [133, 82] on li "Fulfilled" at bounding box center [131, 88] width 52 height 12
type input "*********"
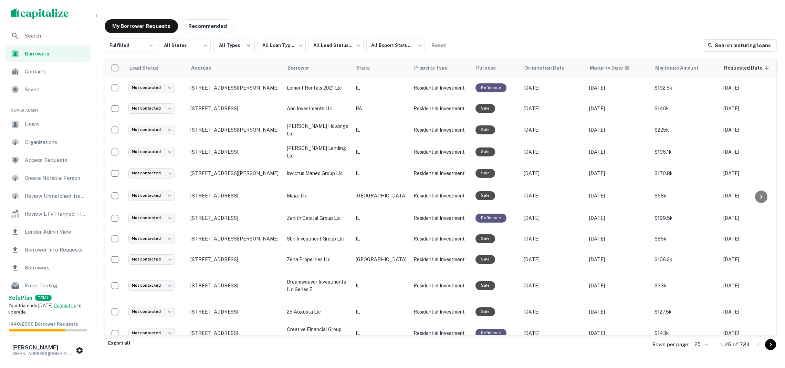
click at [145, 49] on body "**********" at bounding box center [392, 184] width 785 height 368
click at [142, 78] on li "Processing" at bounding box center [131, 76] width 52 height 12
type input "**********"
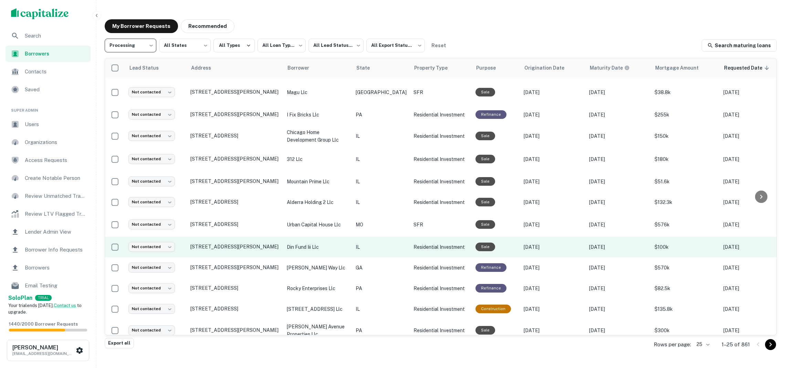
scroll to position [278, 0]
click at [410, 244] on td "Residential Investment" at bounding box center [441, 247] width 62 height 21
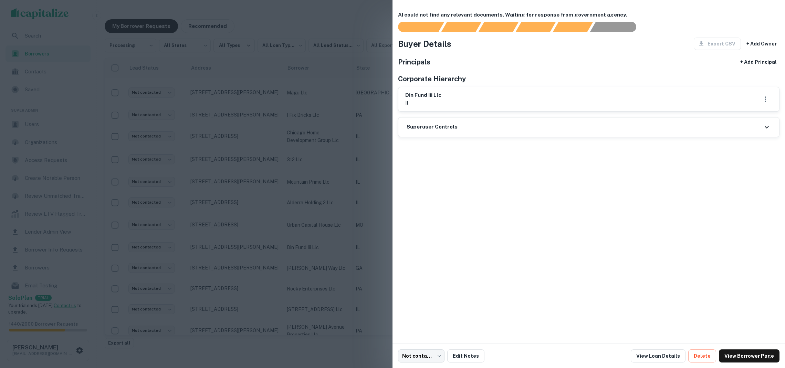
click at [352, 201] on div at bounding box center [392, 184] width 785 height 368
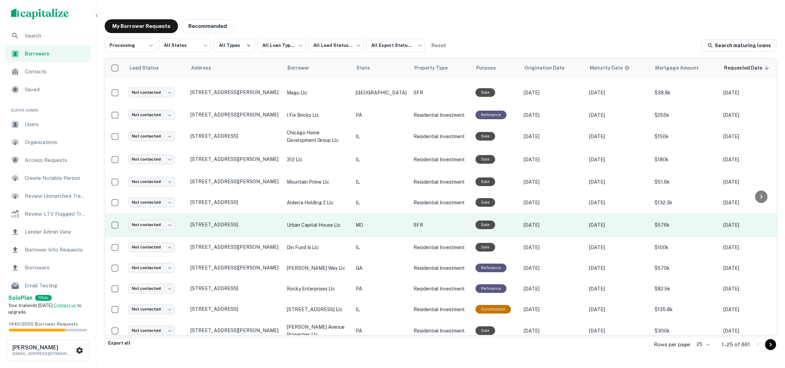
click at [355, 221] on td "MO" at bounding box center [381, 225] width 58 height 24
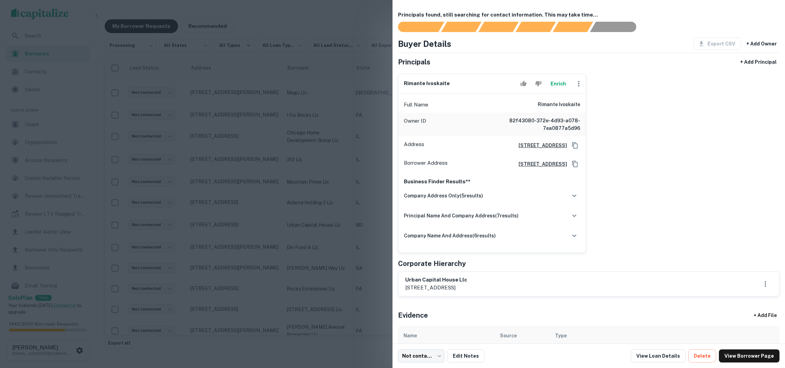
click at [554, 89] on button "Enrich" at bounding box center [558, 84] width 22 height 14
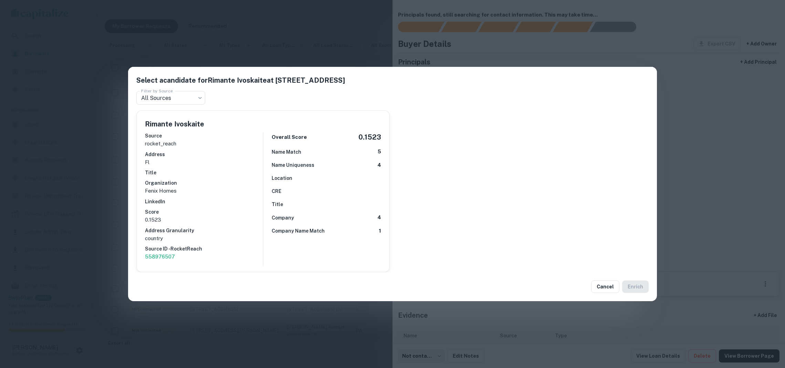
click at [243, 161] on p "fl" at bounding box center [204, 162] width 118 height 8
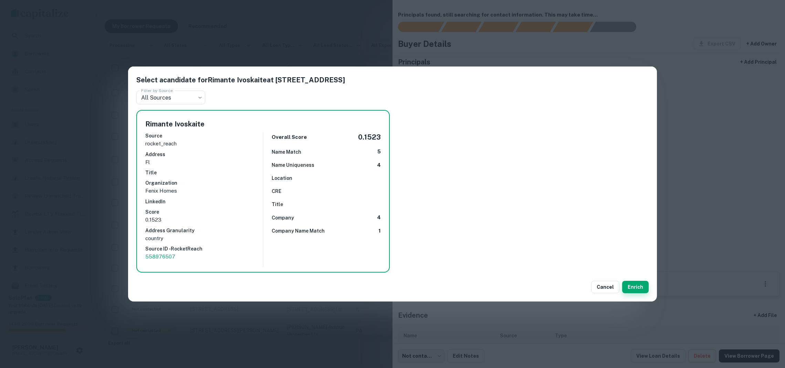
click at [637, 284] on button "Enrich" at bounding box center [635, 287] width 27 height 12
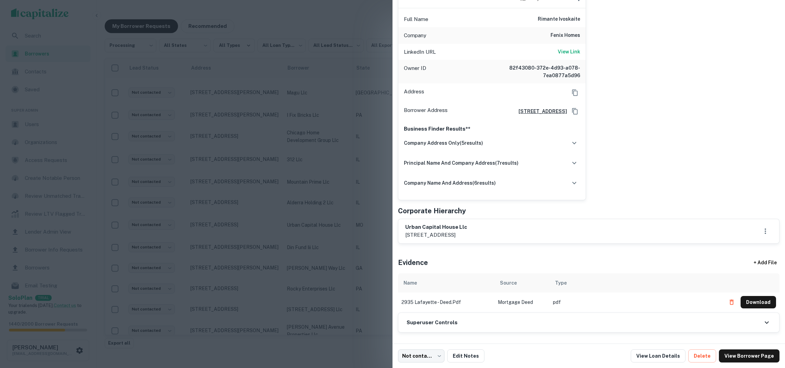
scroll to position [104, 0]
click at [456, 330] on div "Superuser Controls" at bounding box center [588, 322] width 381 height 19
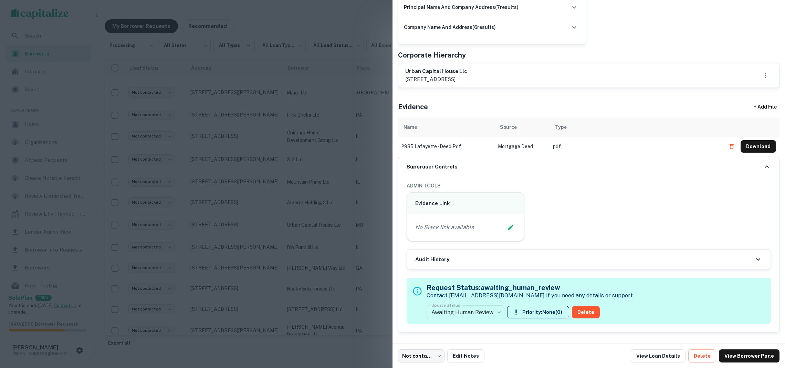
scroll to position [265, 0]
click at [463, 310] on body "**********" at bounding box center [392, 184] width 785 height 368
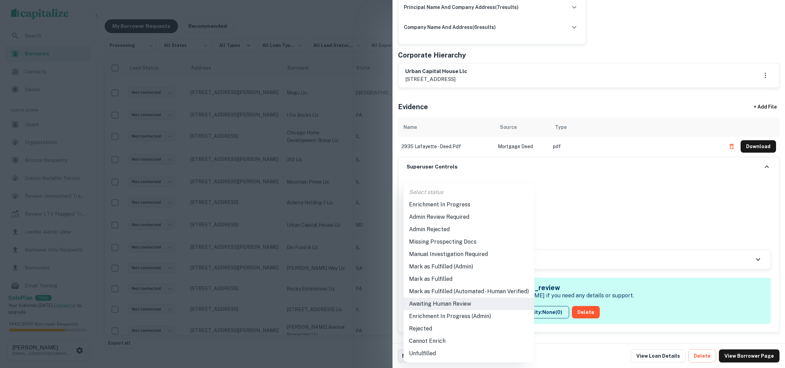
click at [452, 266] on li "Mark as Fulfilled (Admin)" at bounding box center [468, 266] width 131 height 12
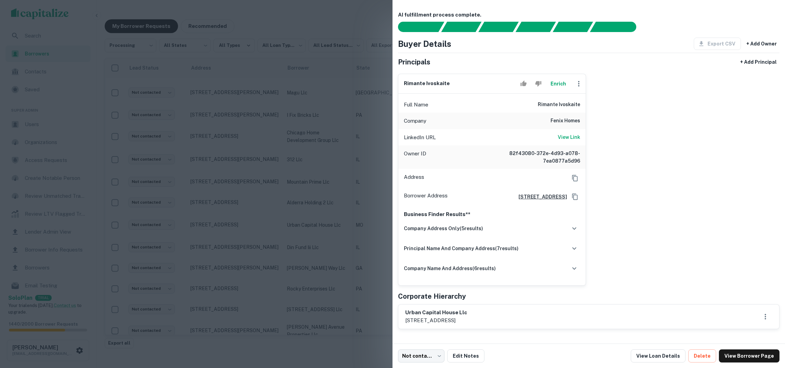
scroll to position [0, 0]
click at [348, 161] on div at bounding box center [392, 184] width 785 height 368
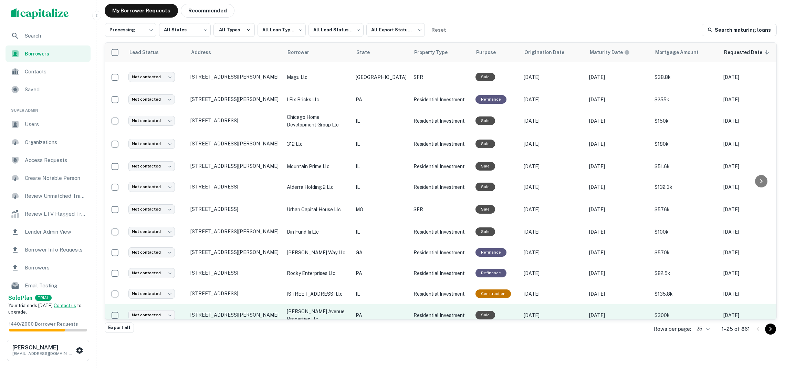
scroll to position [15, 0]
click at [413, 311] on p "Residential Investment" at bounding box center [440, 315] width 55 height 8
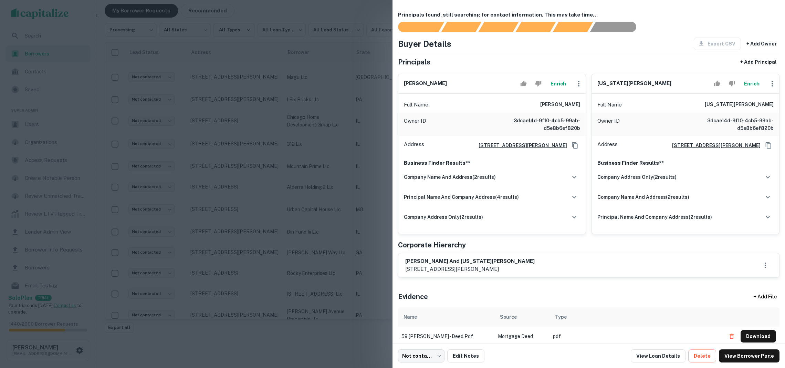
click at [558, 91] on button "Enrich" at bounding box center [558, 84] width 22 height 14
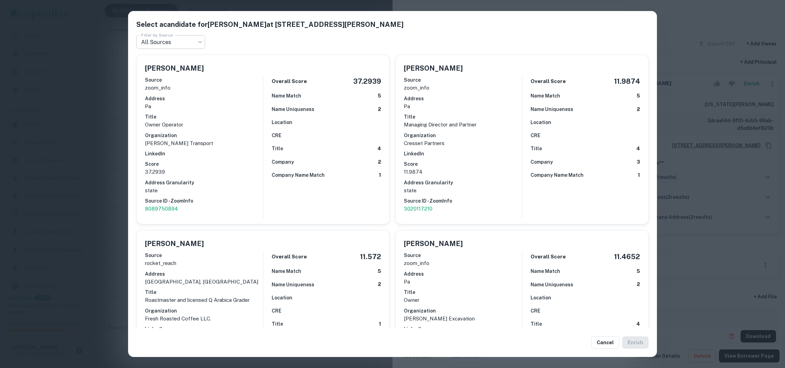
click at [168, 38] on body "**********" at bounding box center [392, 169] width 785 height 368
click at [183, 93] on li "white_pages" at bounding box center [170, 94] width 69 height 12
type input "**********"
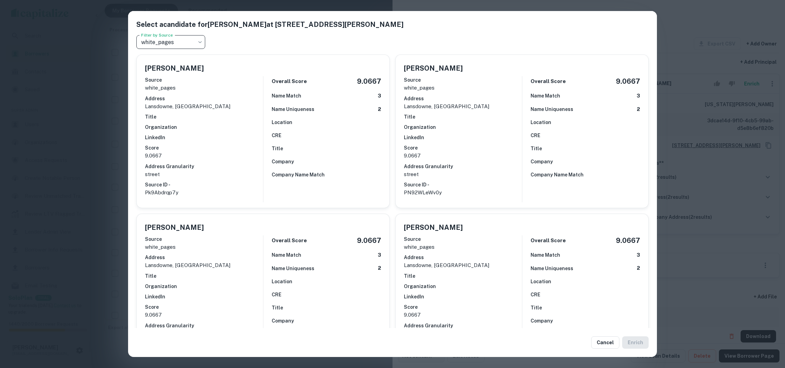
click at [714, 232] on div "**********" at bounding box center [392, 184] width 785 height 368
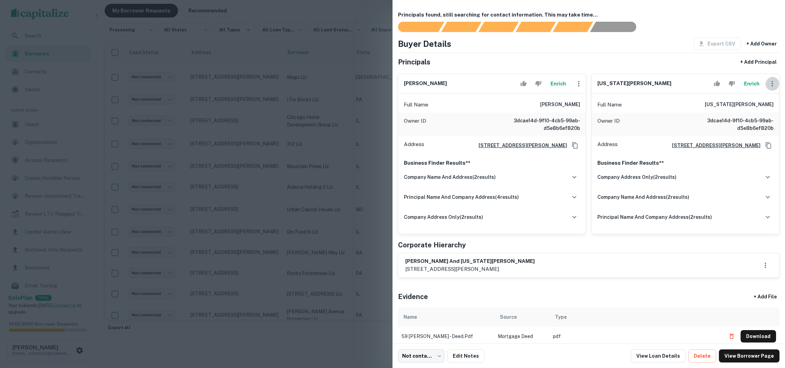
click at [765, 86] on button "button" at bounding box center [772, 84] width 14 height 14
click at [763, 86] on div at bounding box center [392, 184] width 785 height 368
click at [743, 83] on button "Enrich" at bounding box center [751, 84] width 22 height 14
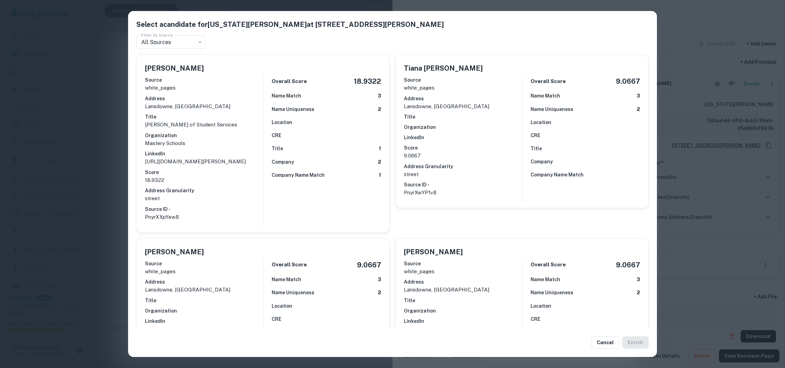
click at [103, 122] on div "Select a candidate for Virginia K Jackson at 50 north owen avenue Filter by Sou…" at bounding box center [392, 184] width 785 height 368
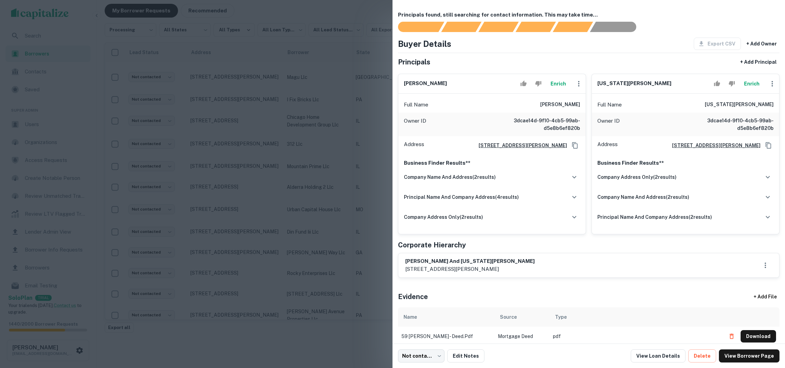
click at [177, 148] on div at bounding box center [392, 184] width 785 height 368
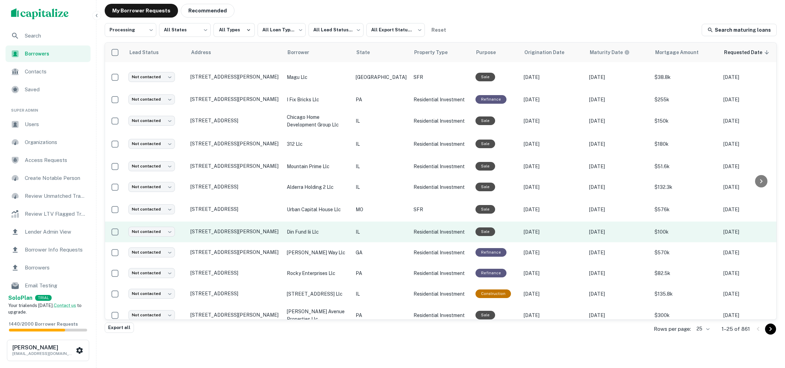
click at [381, 228] on p "IL" at bounding box center [381, 232] width 51 height 8
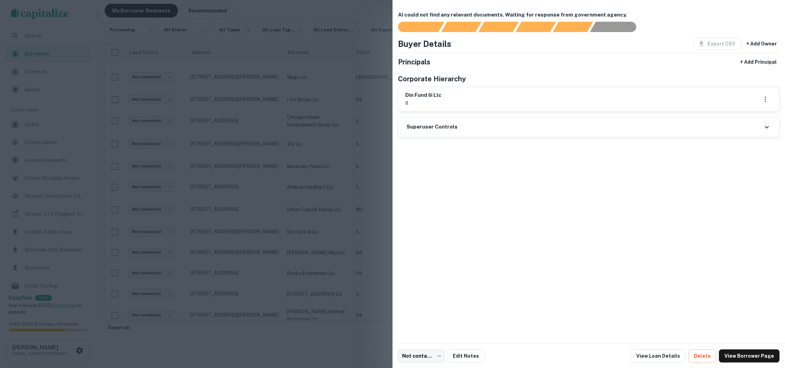
click at [320, 114] on div at bounding box center [392, 184] width 785 height 368
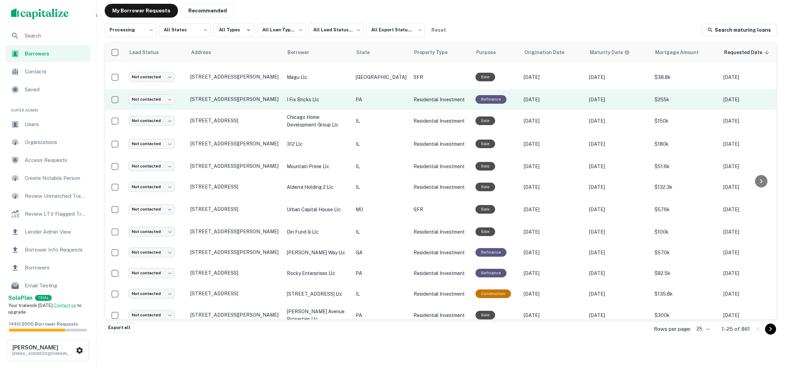
click at [322, 96] on p "i fix bricks llc" at bounding box center [318, 100] width 62 height 8
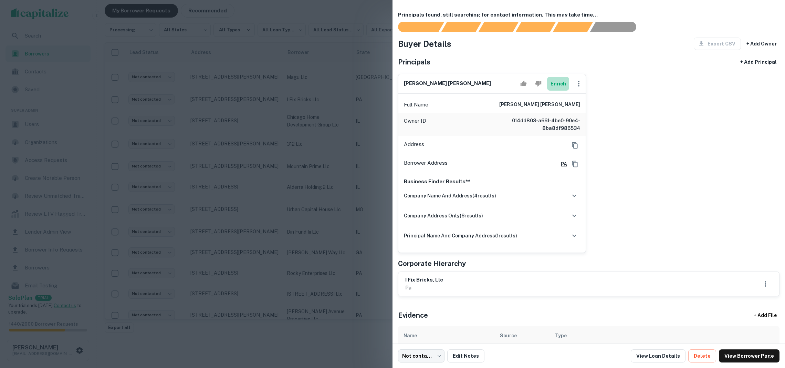
click at [558, 91] on button "Enrich" at bounding box center [558, 84] width 22 height 14
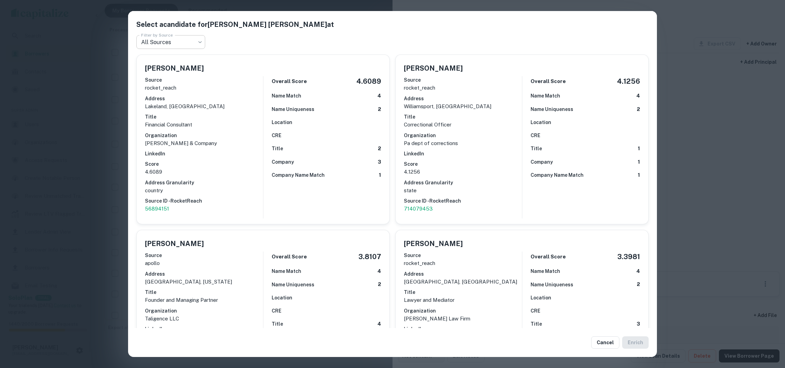
click at [178, 35] on body "**********" at bounding box center [392, 169] width 785 height 368
click at [96, 54] on div at bounding box center [392, 184] width 785 height 368
click at [81, 63] on div "Select a candidate for Michael William Wright at Filter by Source All Sources *…" at bounding box center [392, 184] width 785 height 368
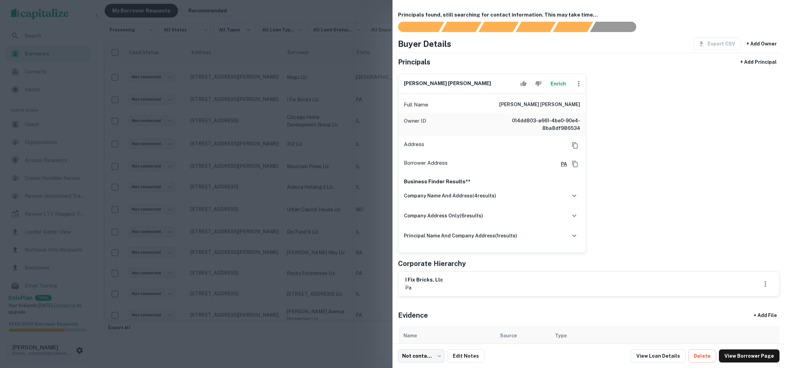
click at [302, 199] on div at bounding box center [392, 184] width 785 height 368
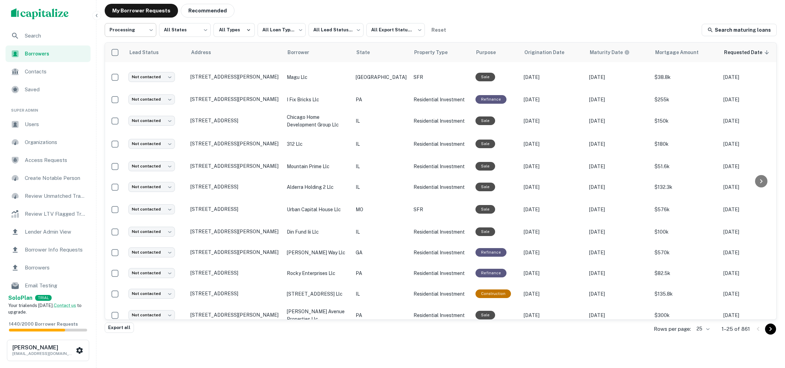
click at [135, 34] on body "**********" at bounding box center [392, 169] width 785 height 368
click at [133, 68] on li "Fulfilled" at bounding box center [131, 72] width 52 height 12
type input "*********"
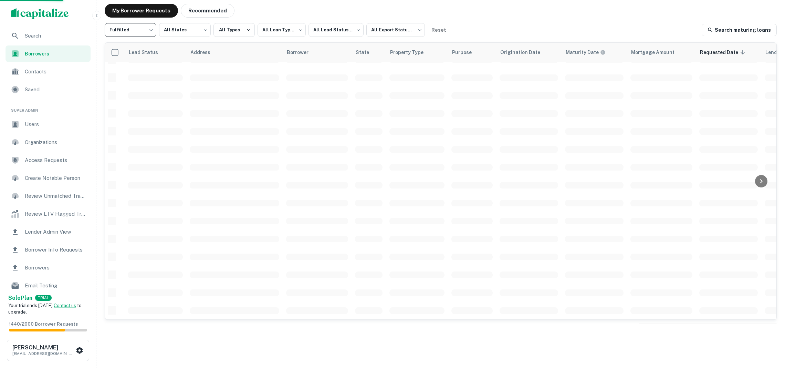
scroll to position [190, 0]
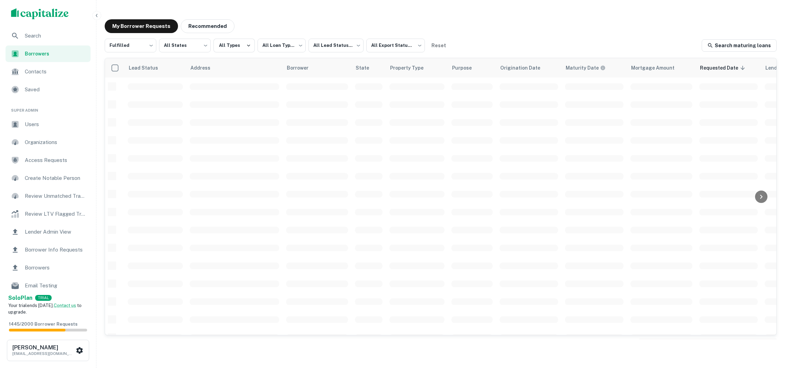
scroll to position [15, 0]
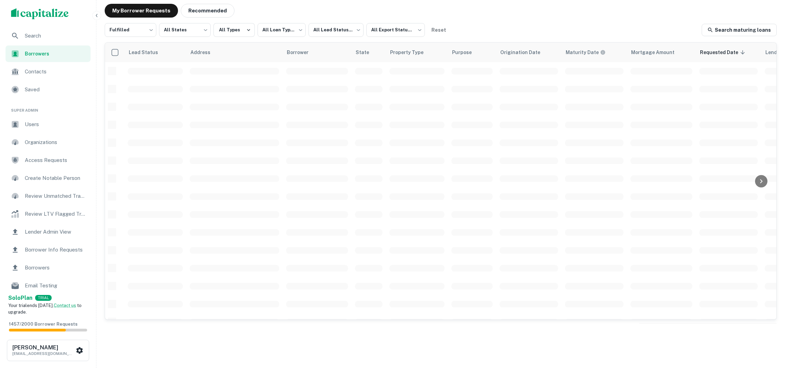
scroll to position [190, 0]
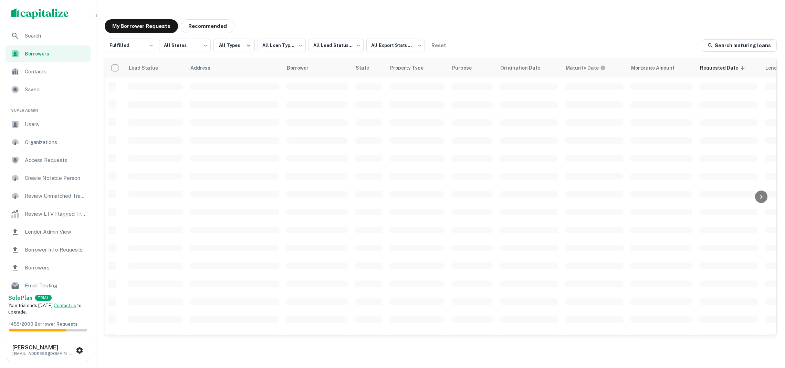
scroll to position [15, 0]
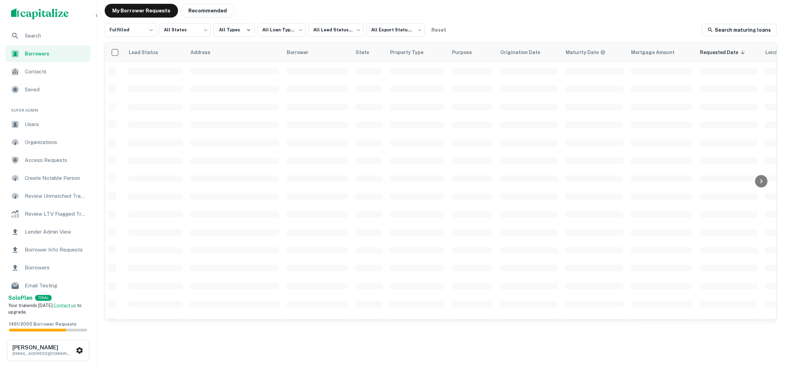
scroll to position [190, 0]
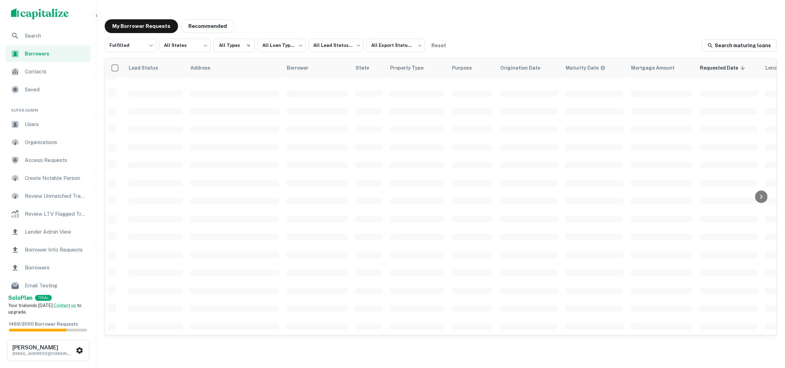
scroll to position [15, 0]
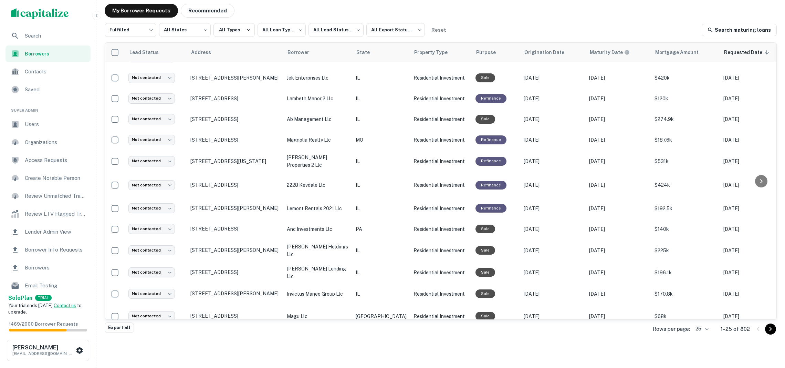
click at [335, 334] on div "Export all Rows per page: 25 ** 1–25 of 802" at bounding box center [441, 328] width 672 height 19
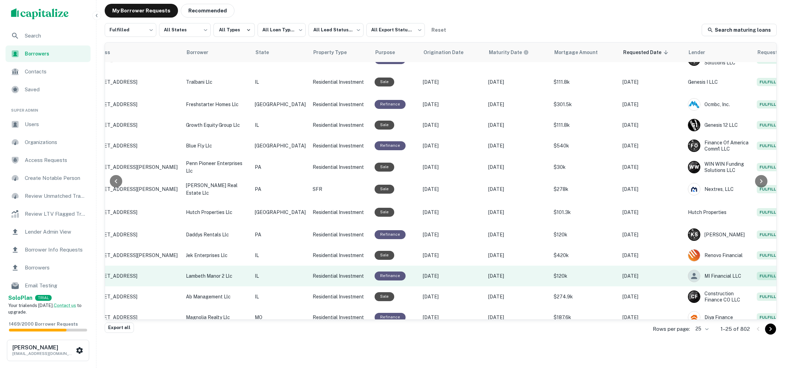
scroll to position [12, 39]
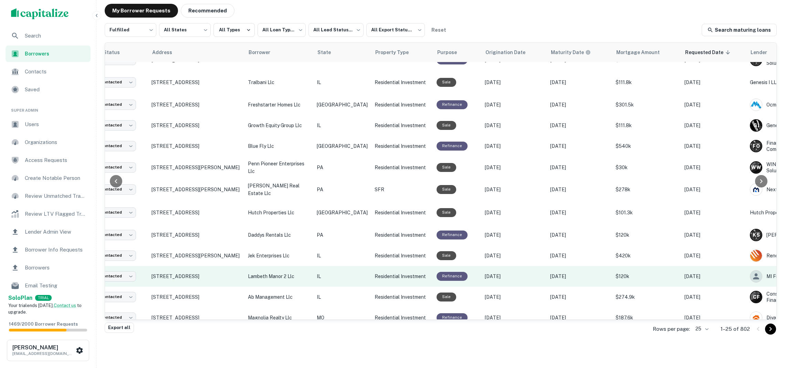
click at [339, 276] on p "IL" at bounding box center [342, 276] width 51 height 8
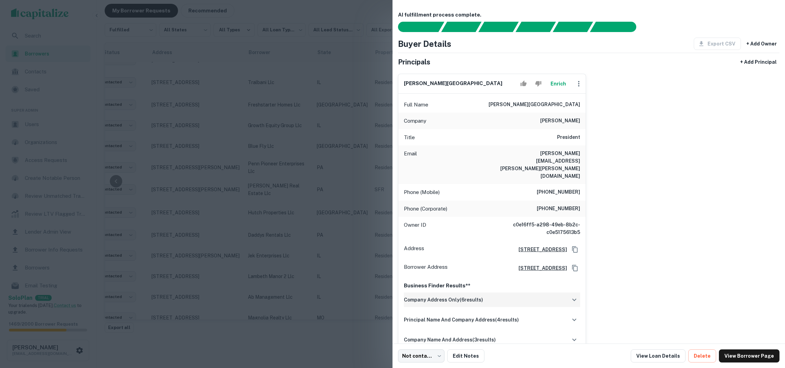
click at [451, 296] on h6 "company address only ( 6 results)" at bounding box center [443, 300] width 79 height 8
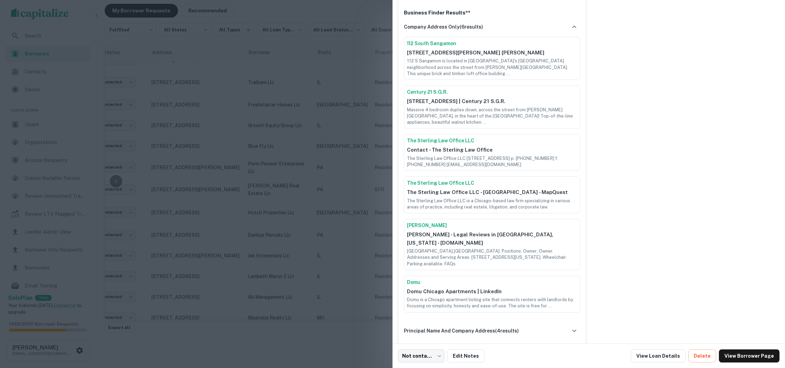
scroll to position [13, 0]
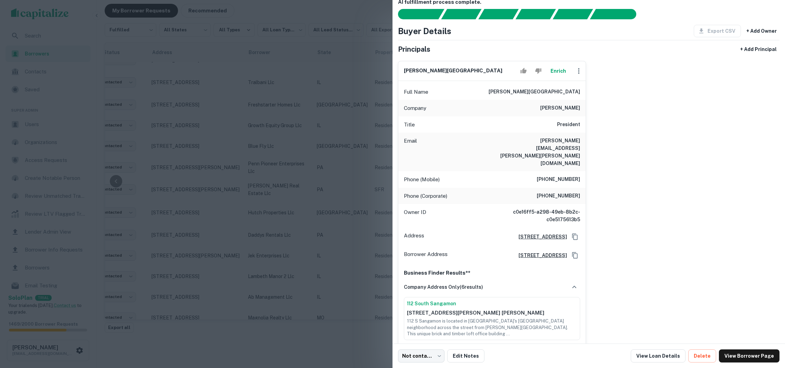
click at [555, 72] on button "Enrich" at bounding box center [558, 71] width 22 height 14
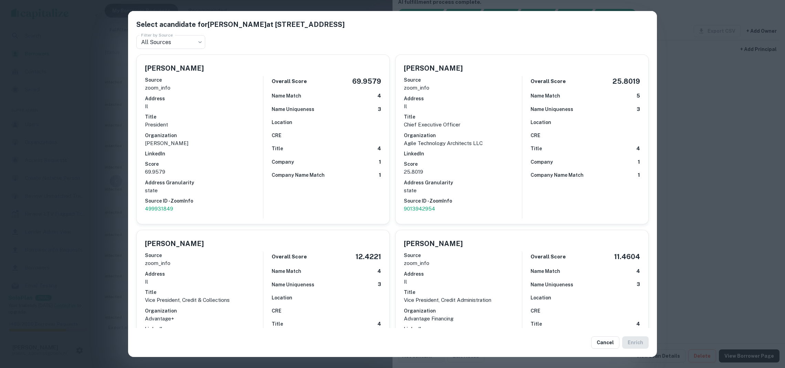
click at [711, 108] on div "Select a candidate for James B. Oberholtzer at 1500 SW 1st Ave Ste 800 Filter b…" at bounding box center [392, 184] width 785 height 368
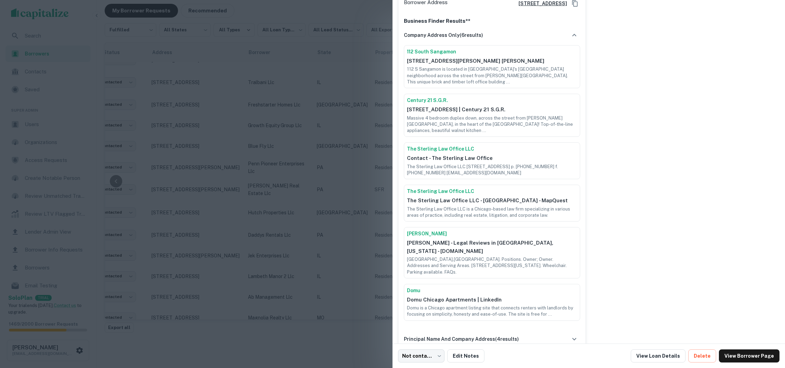
scroll to position [296, 0]
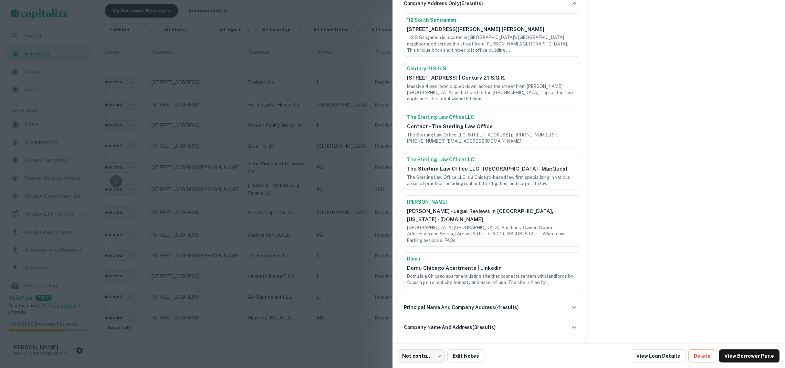
click at [478, 293] on div "company address only ( 6 results) 112 South Sangamon 112 South Sangamon - Aviso…" at bounding box center [492, 168] width 176 height 344
click at [478, 320] on div "company name and address ( 3 results)" at bounding box center [492, 327] width 176 height 14
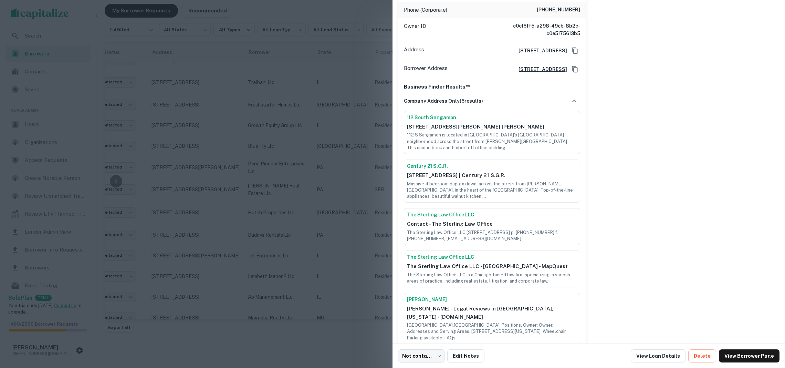
scroll to position [106, 0]
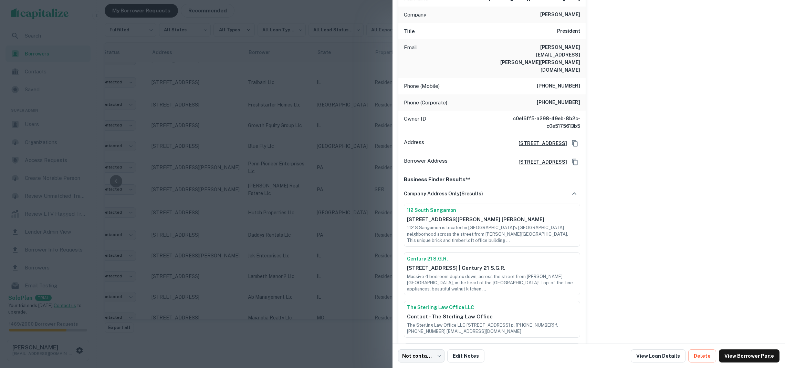
click at [359, 120] on div at bounding box center [392, 184] width 785 height 368
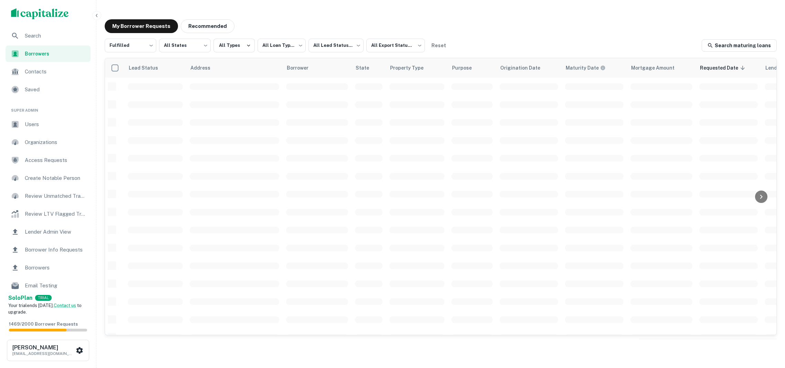
scroll to position [12, 0]
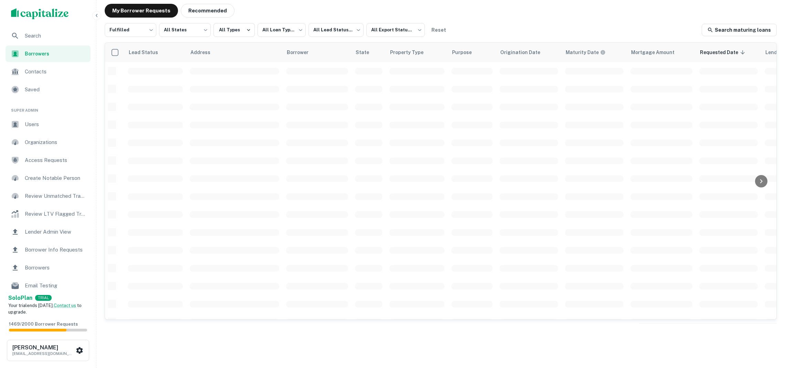
scroll to position [12, 0]
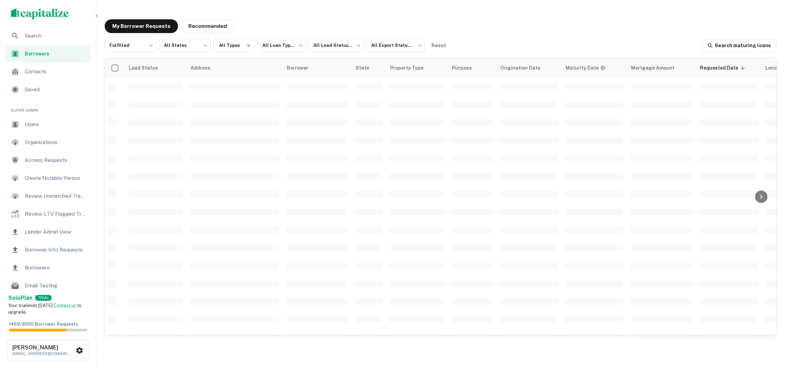
scroll to position [15, 0]
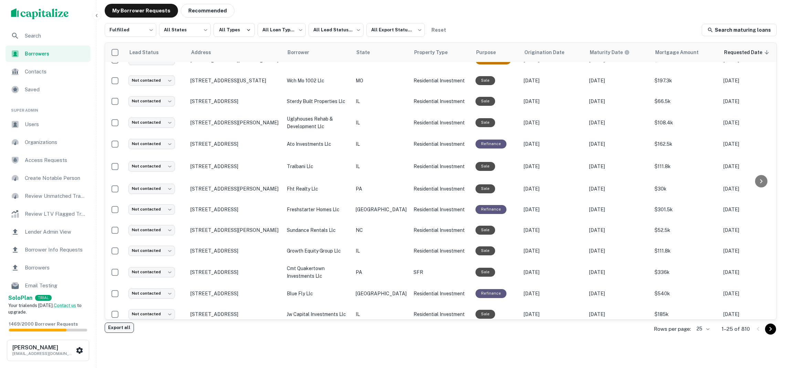
click at [120, 327] on button "Export all" at bounding box center [119, 327] width 29 height 10
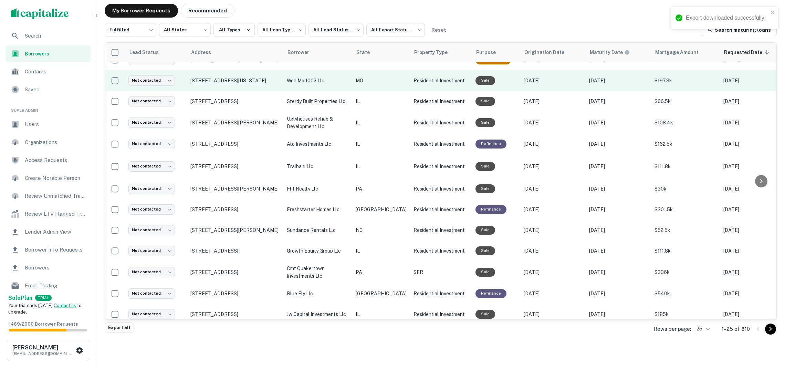
click at [237, 82] on p "[STREET_ADDRESS][US_STATE]" at bounding box center [234, 80] width 89 height 6
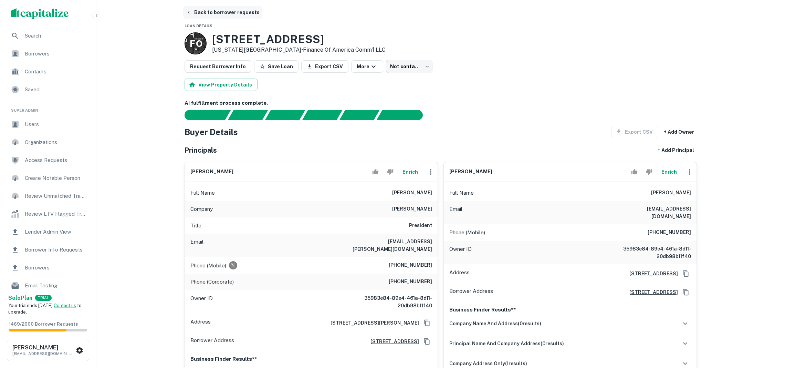
click at [204, 11] on button "Back to borrower requests" at bounding box center [222, 12] width 79 height 12
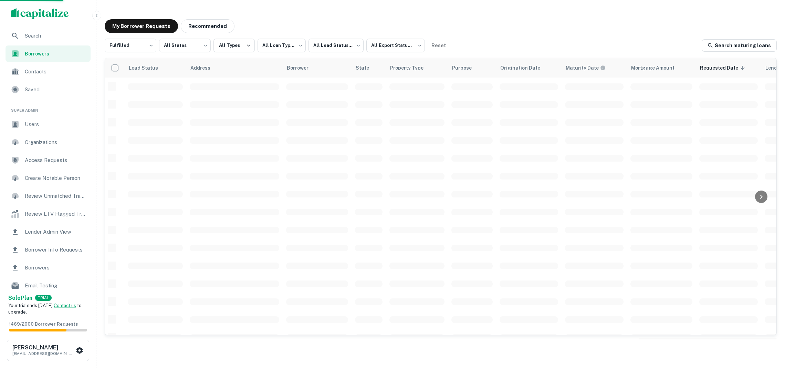
scroll to position [12, 0]
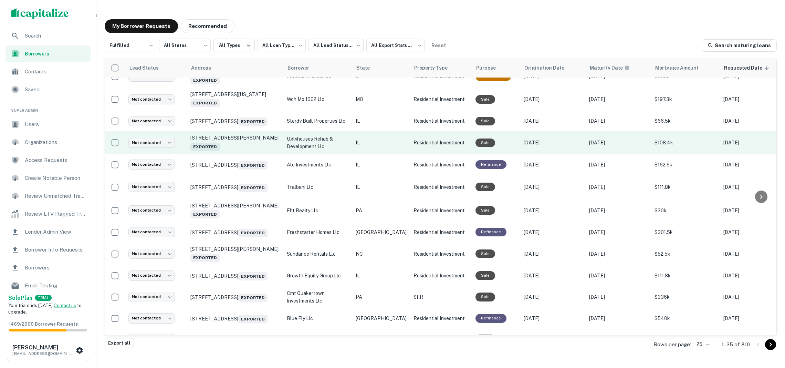
click at [313, 138] on p "uglyhouses rehab & development llc" at bounding box center [318, 142] width 62 height 15
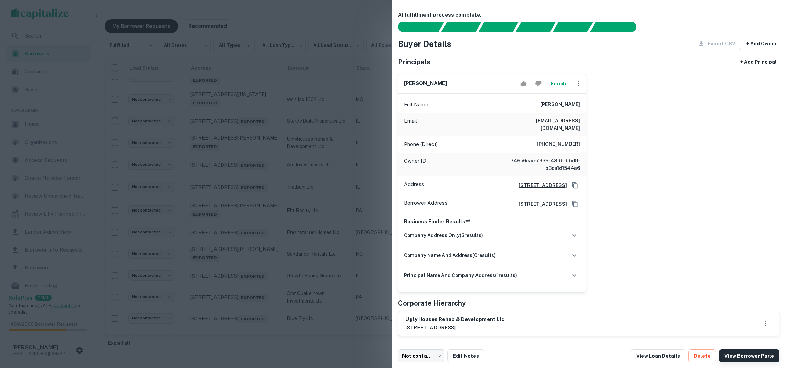
click at [733, 353] on link "View Borrower Page" at bounding box center [749, 355] width 61 height 13
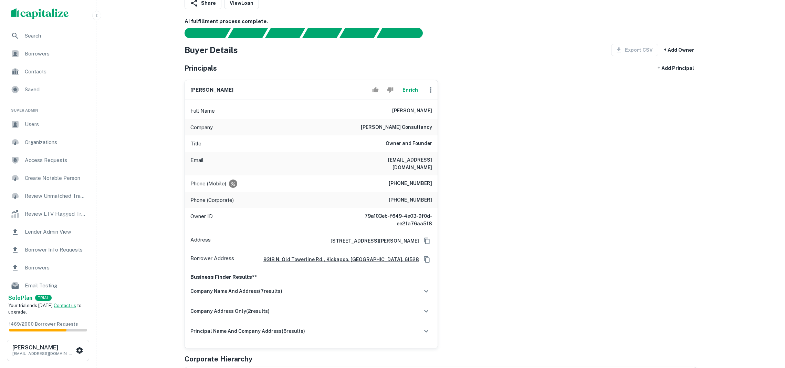
scroll to position [69, 0]
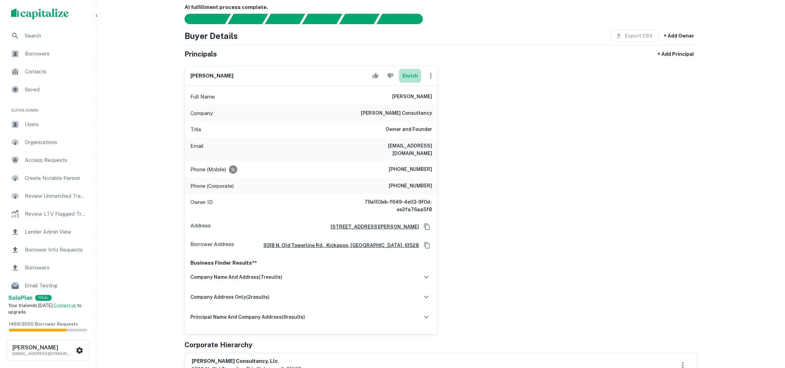
click at [407, 77] on button "Enrich" at bounding box center [410, 76] width 22 height 14
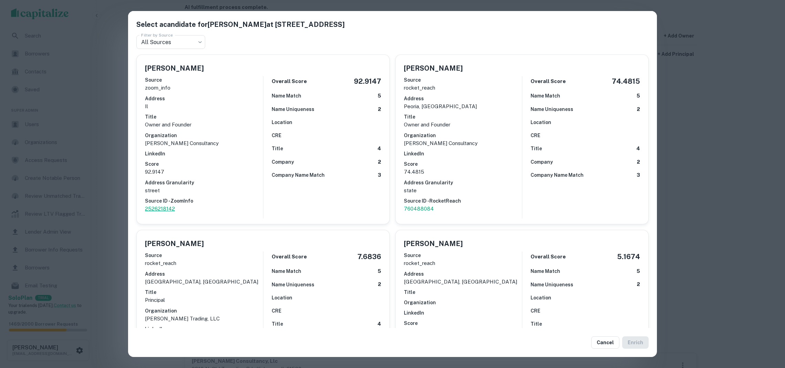
click at [160, 204] on p "2526218142" at bounding box center [204, 208] width 118 height 8
click at [166, 204] on p "2526218142" at bounding box center [204, 208] width 118 height 8
click at [109, 193] on div "Select a candidate for [PERSON_NAME] at [STREET_ADDRESS] Filter by Source All S…" at bounding box center [392, 184] width 785 height 368
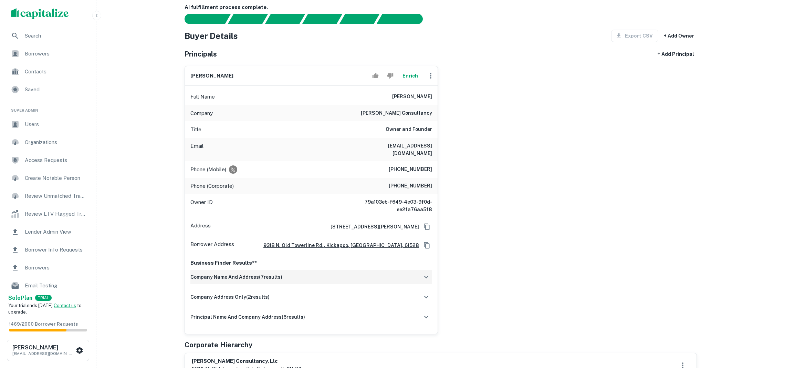
click at [226, 276] on h6 "company name and address ( 7 results)" at bounding box center [236, 277] width 92 height 8
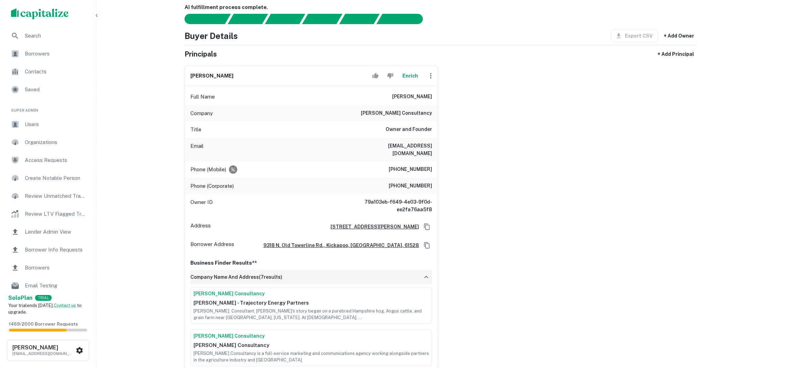
click at [226, 276] on h6 "company name and address ( 7 results)" at bounding box center [236, 277] width 92 height 8
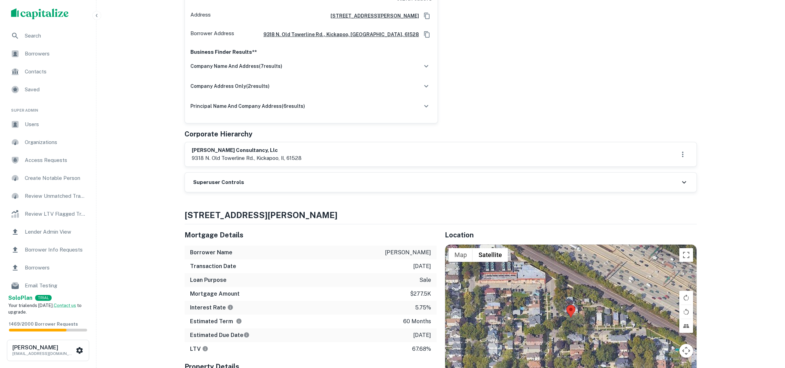
scroll to position [280, 0]
